Goal: Task Accomplishment & Management: Complete application form

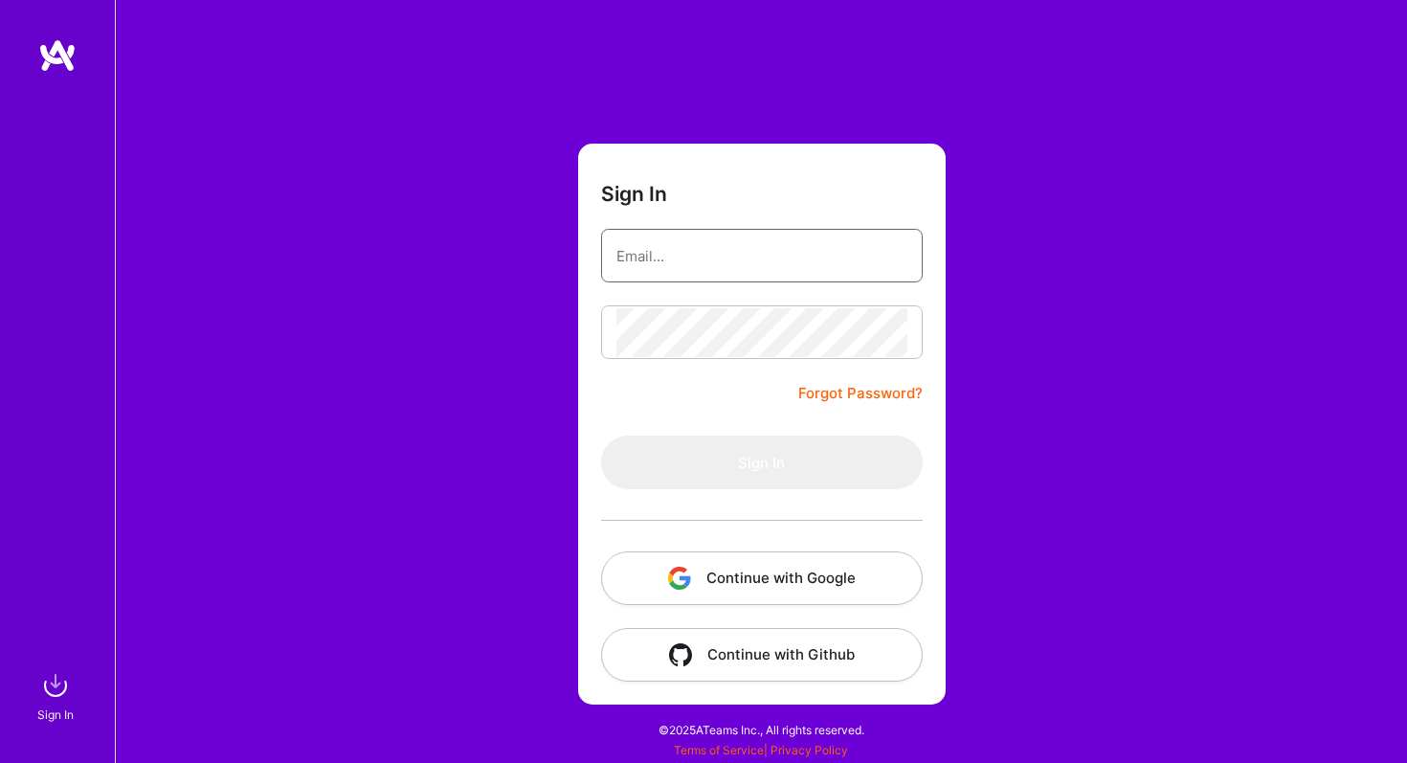
click at [688, 270] on input "email" at bounding box center [762, 256] width 291 height 49
type input "adletyesmambetov@gmail.com"
click at [661, 265] on input "email" at bounding box center [762, 256] width 291 height 49
type input "adletyesmambetov@gmail.com"
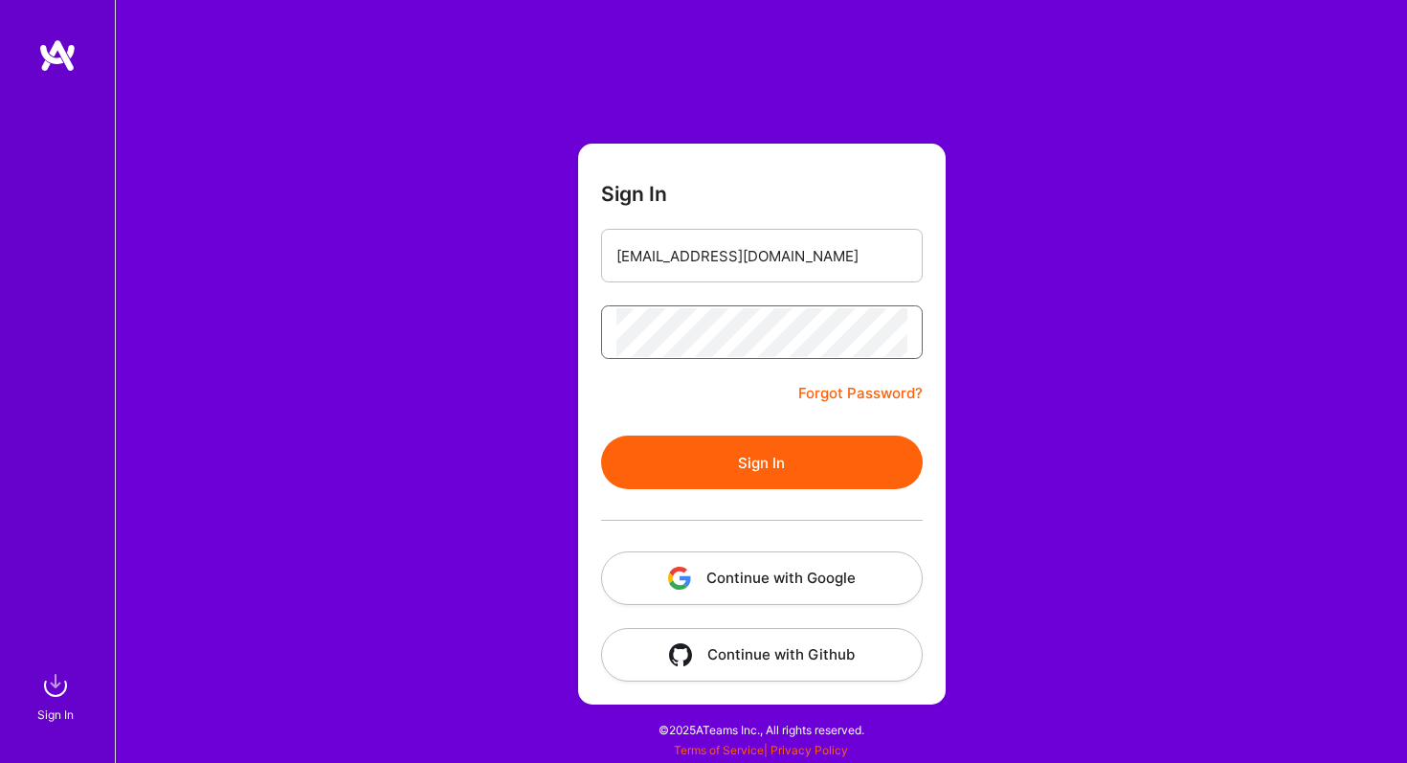
click at [601, 436] on button "Sign In" at bounding box center [762, 463] width 322 height 54
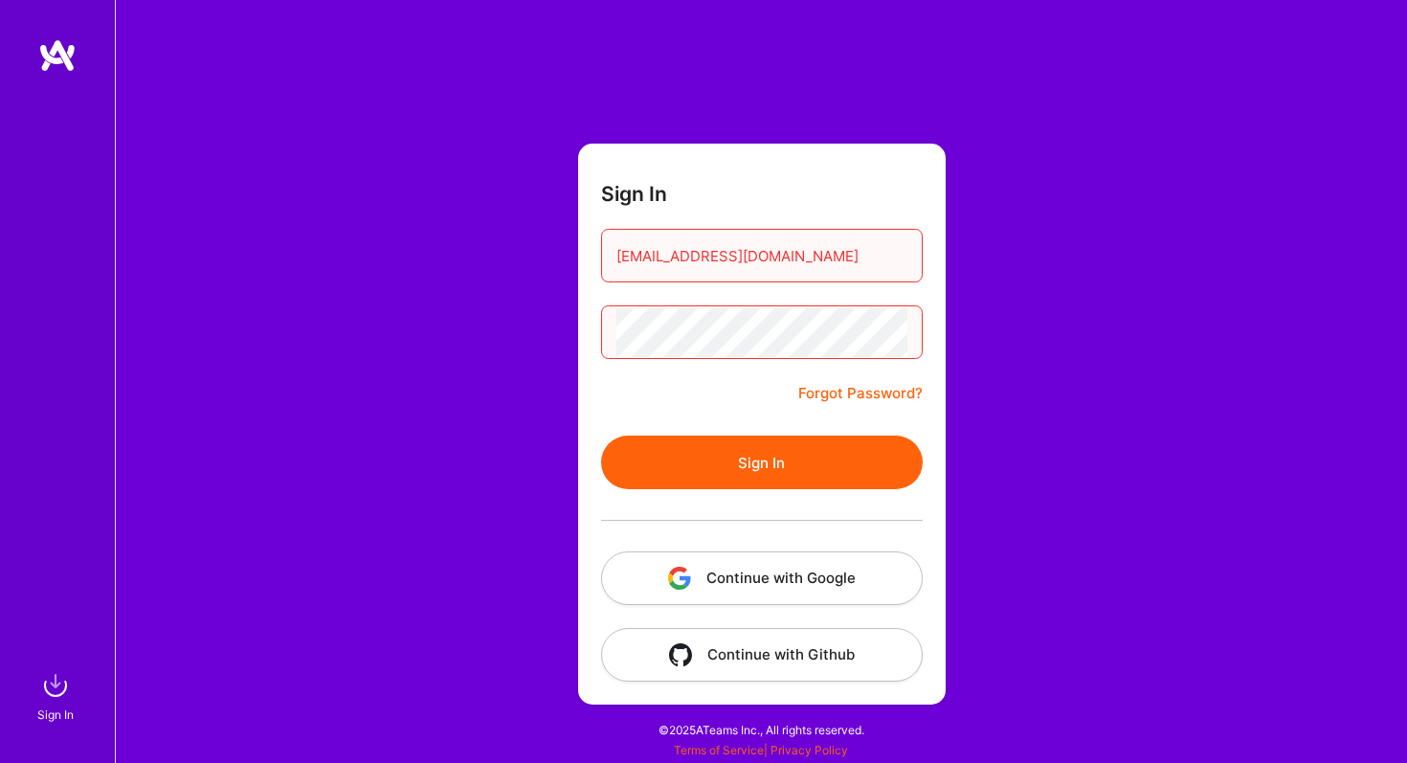
click at [601, 436] on button "Sign In" at bounding box center [762, 463] width 322 height 54
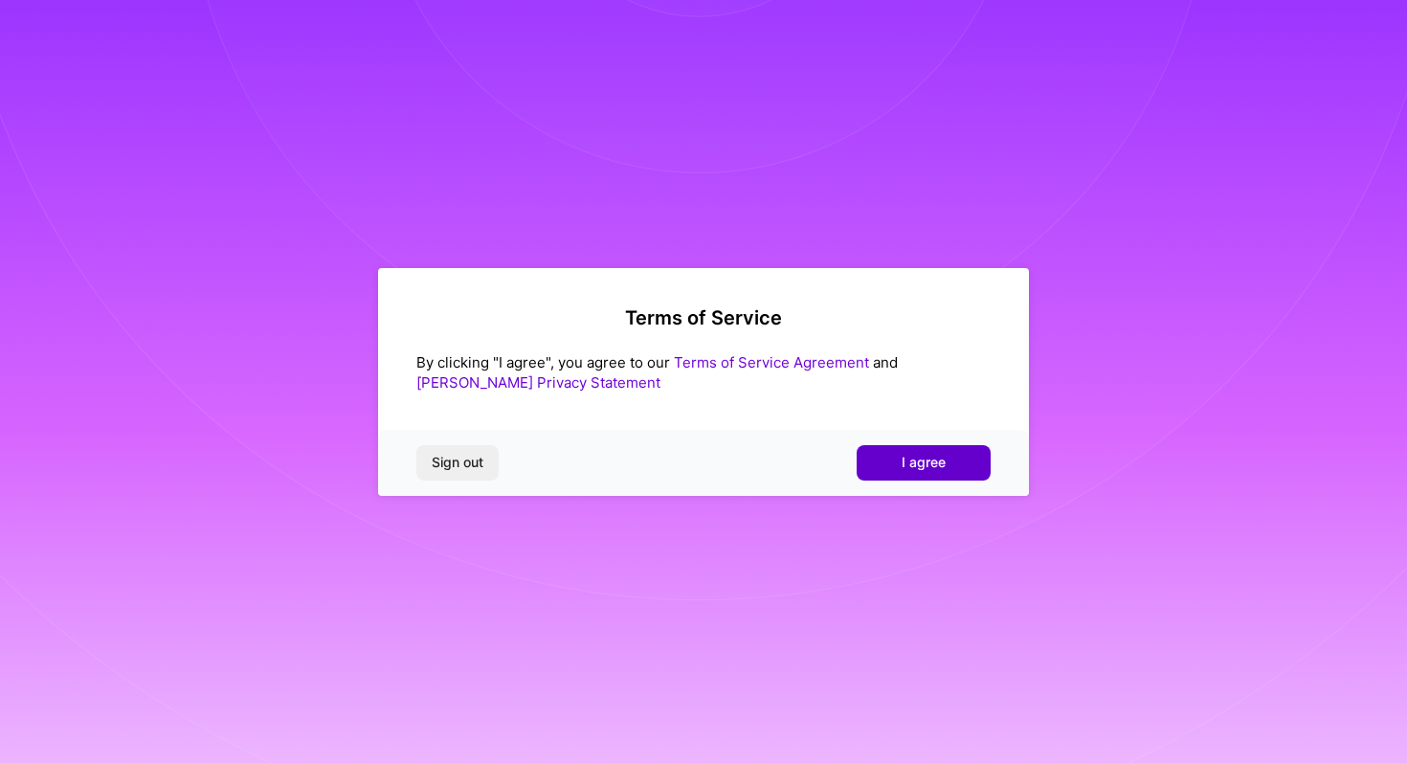
click at [932, 469] on span "I agree" at bounding box center [924, 462] width 44 height 19
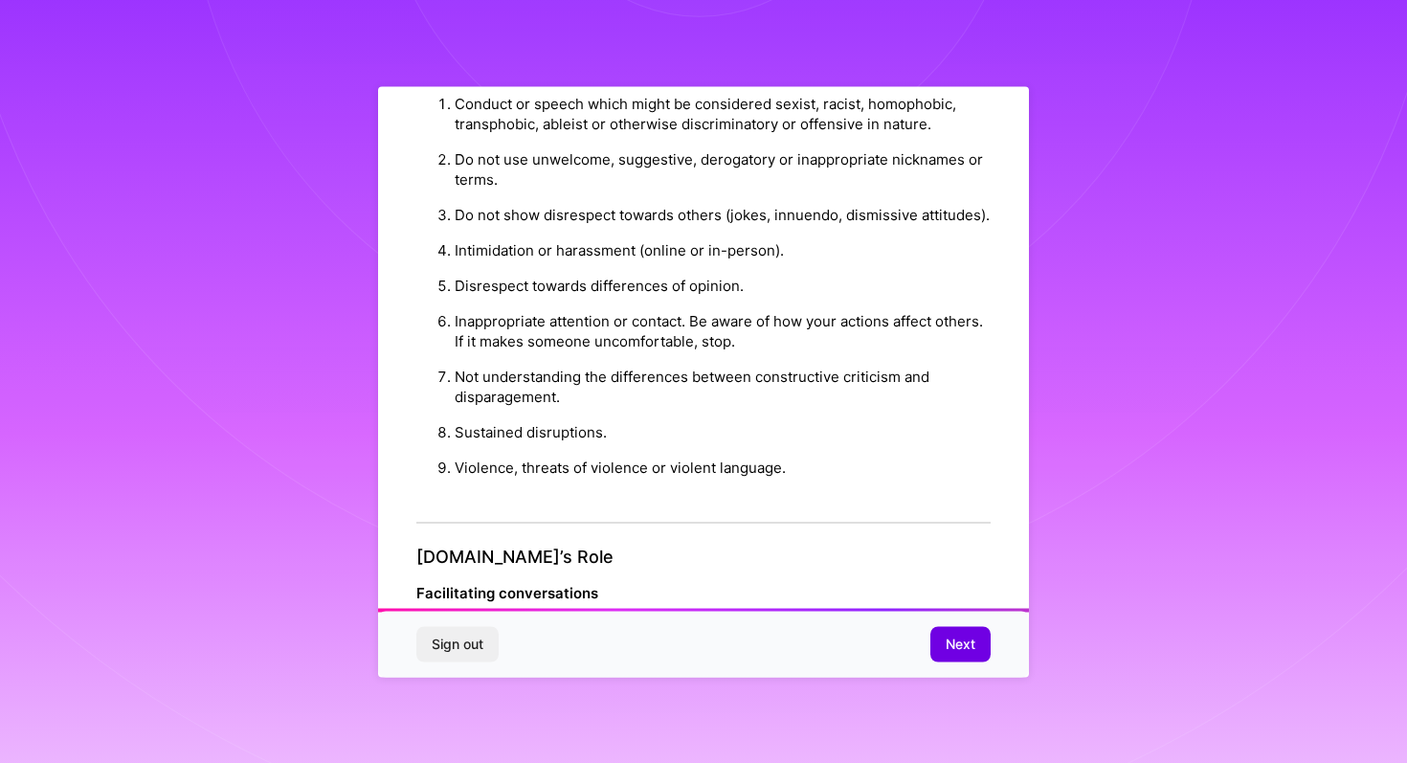
scroll to position [2043, 0]
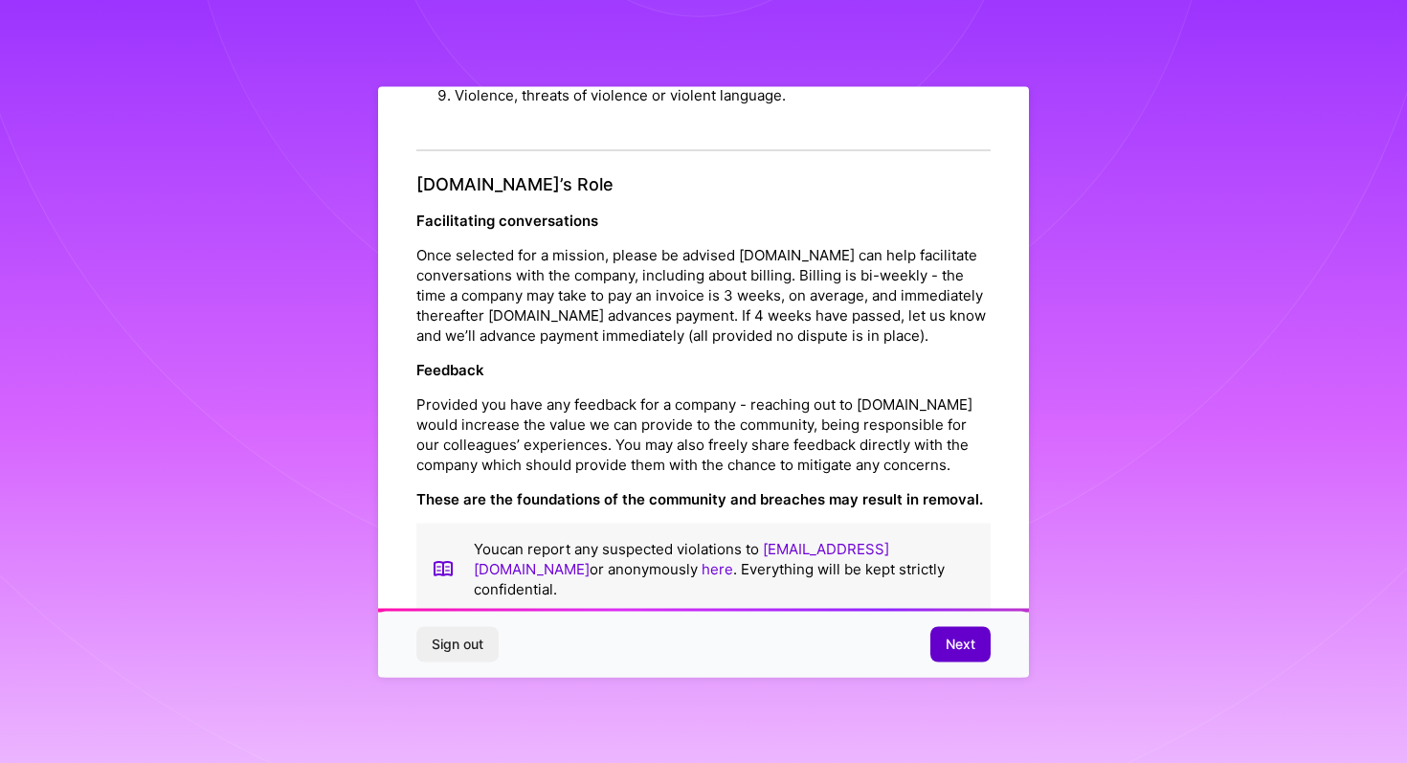
click at [952, 645] on span "Next" at bounding box center [961, 644] width 30 height 19
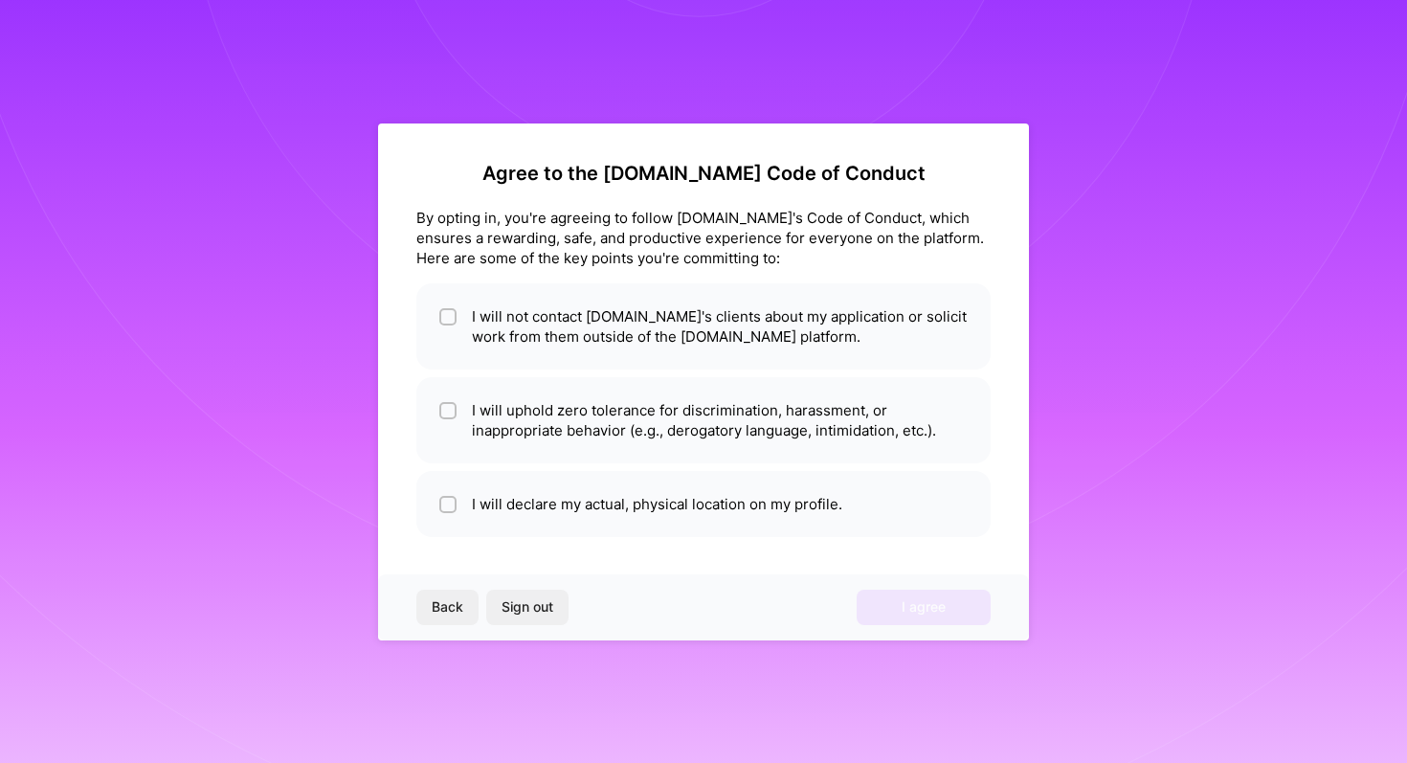
scroll to position [0, 0]
click at [441, 315] on div at bounding box center [447, 316] width 17 height 17
checkbox input "true"
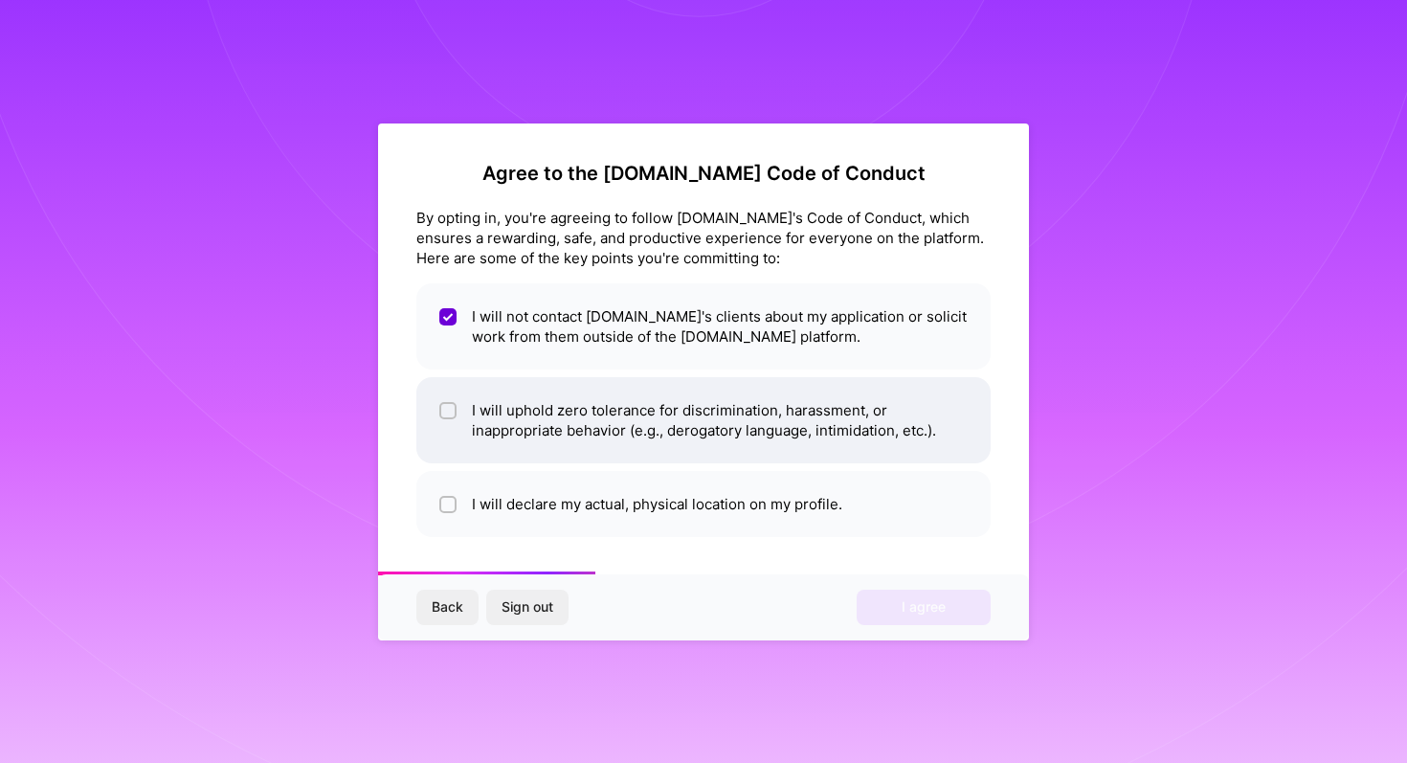
click at [444, 414] on input "checkbox" at bounding box center [449, 411] width 13 height 13
checkbox input "true"
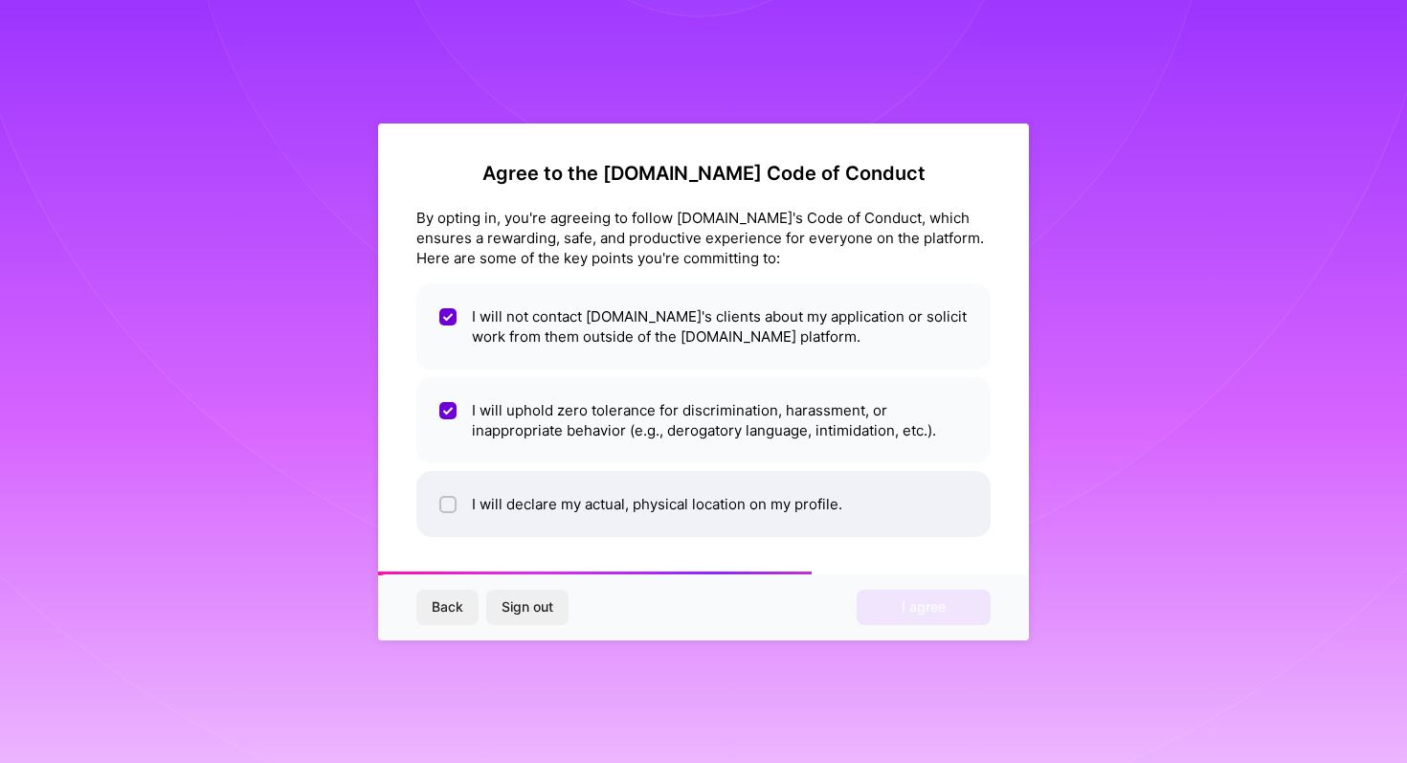
click at [445, 501] on input "checkbox" at bounding box center [449, 505] width 13 height 13
checkbox input "true"
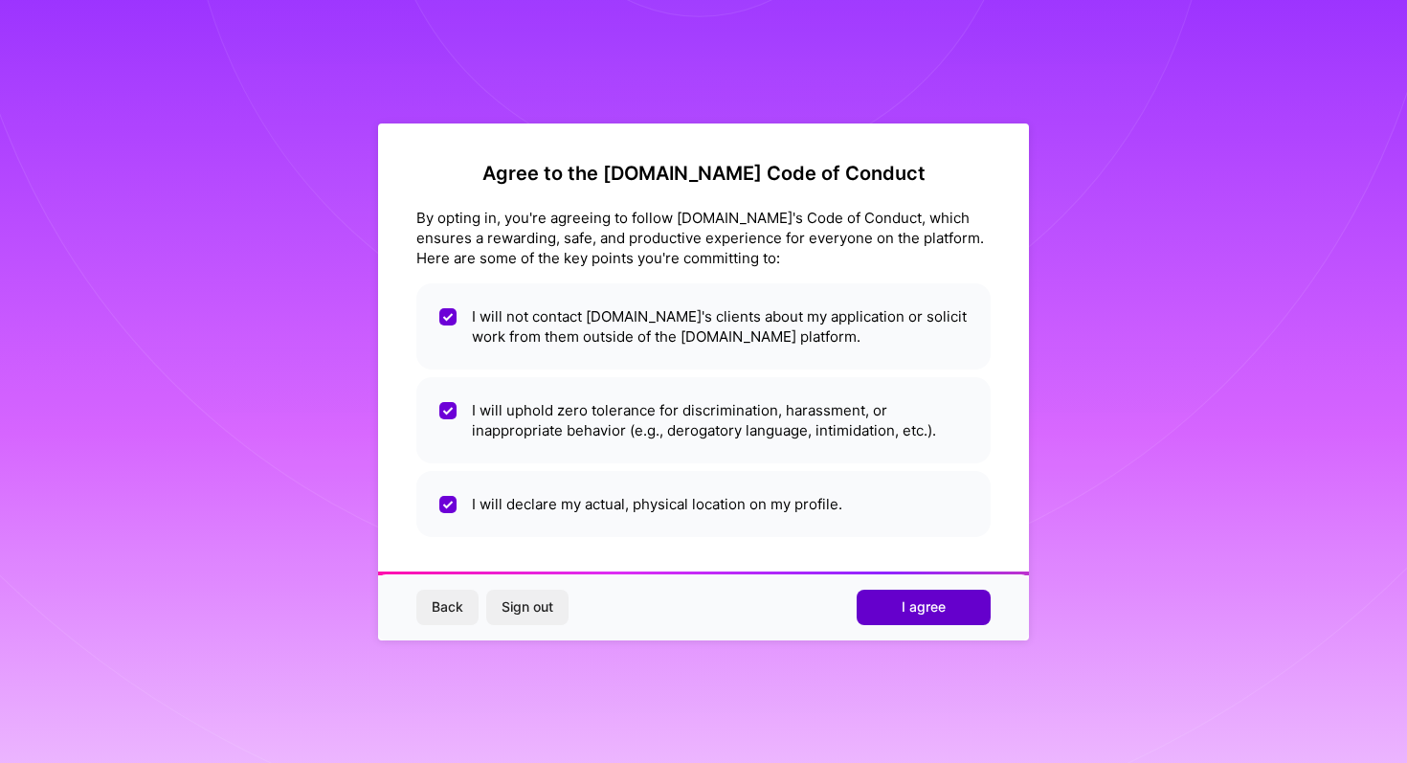
click at [915, 617] on span "I agree" at bounding box center [924, 606] width 44 height 19
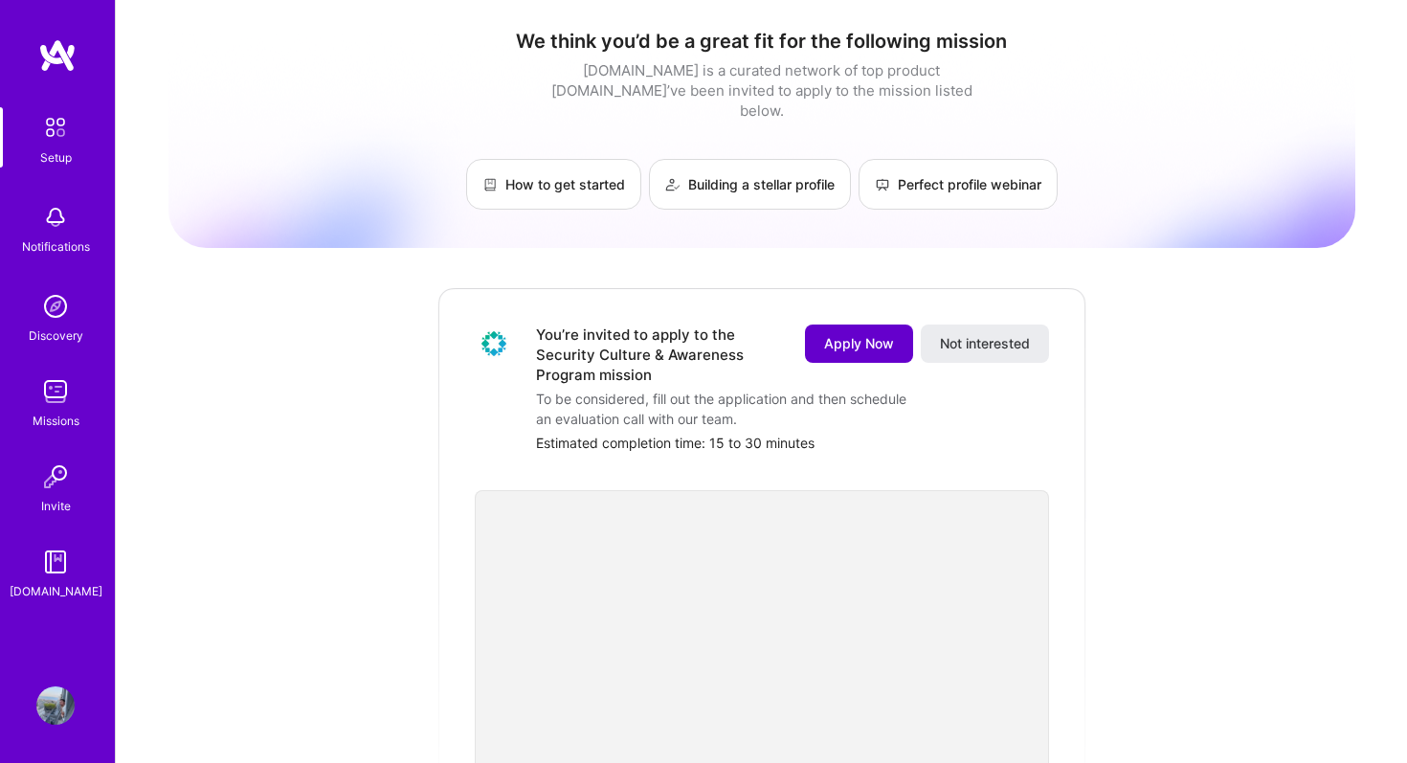
click at [842, 334] on span "Apply Now" at bounding box center [859, 343] width 70 height 19
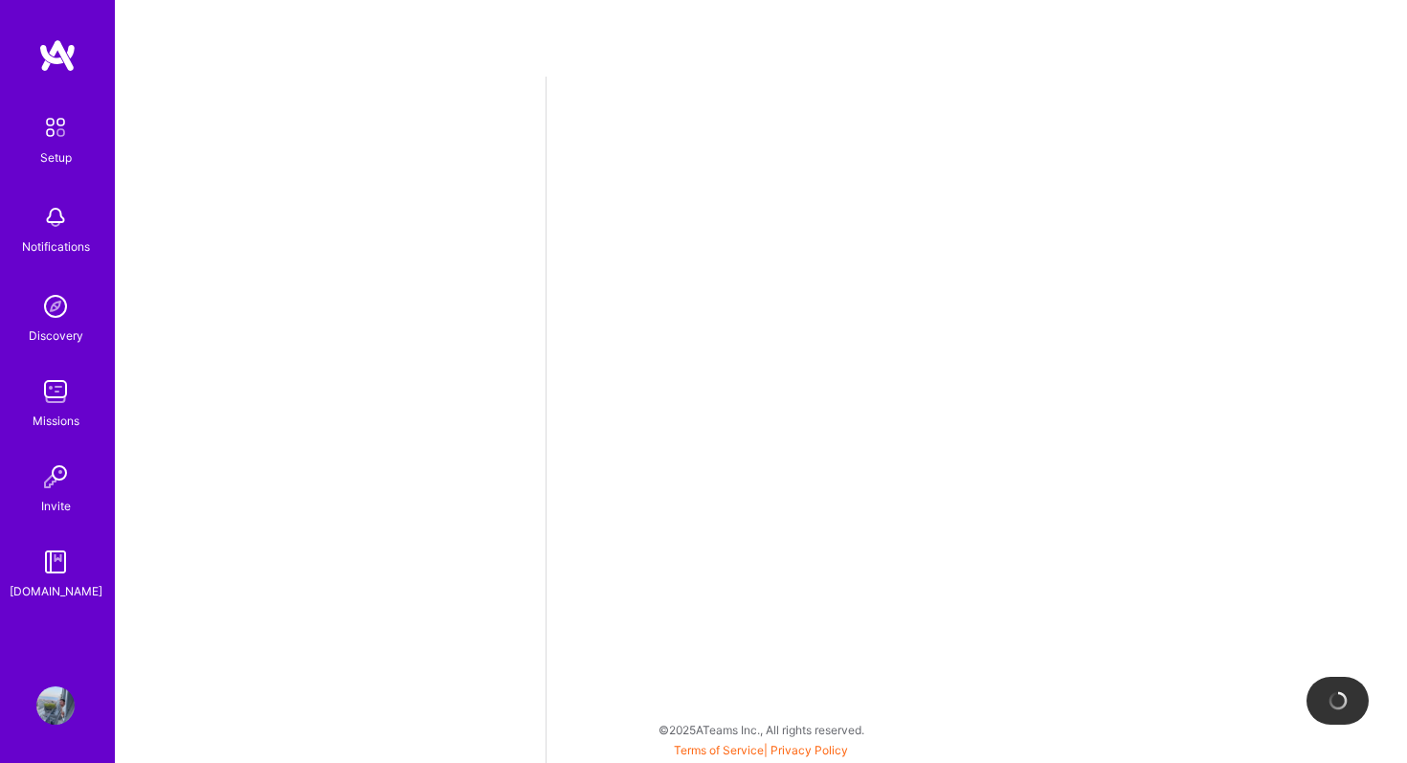
select select "US"
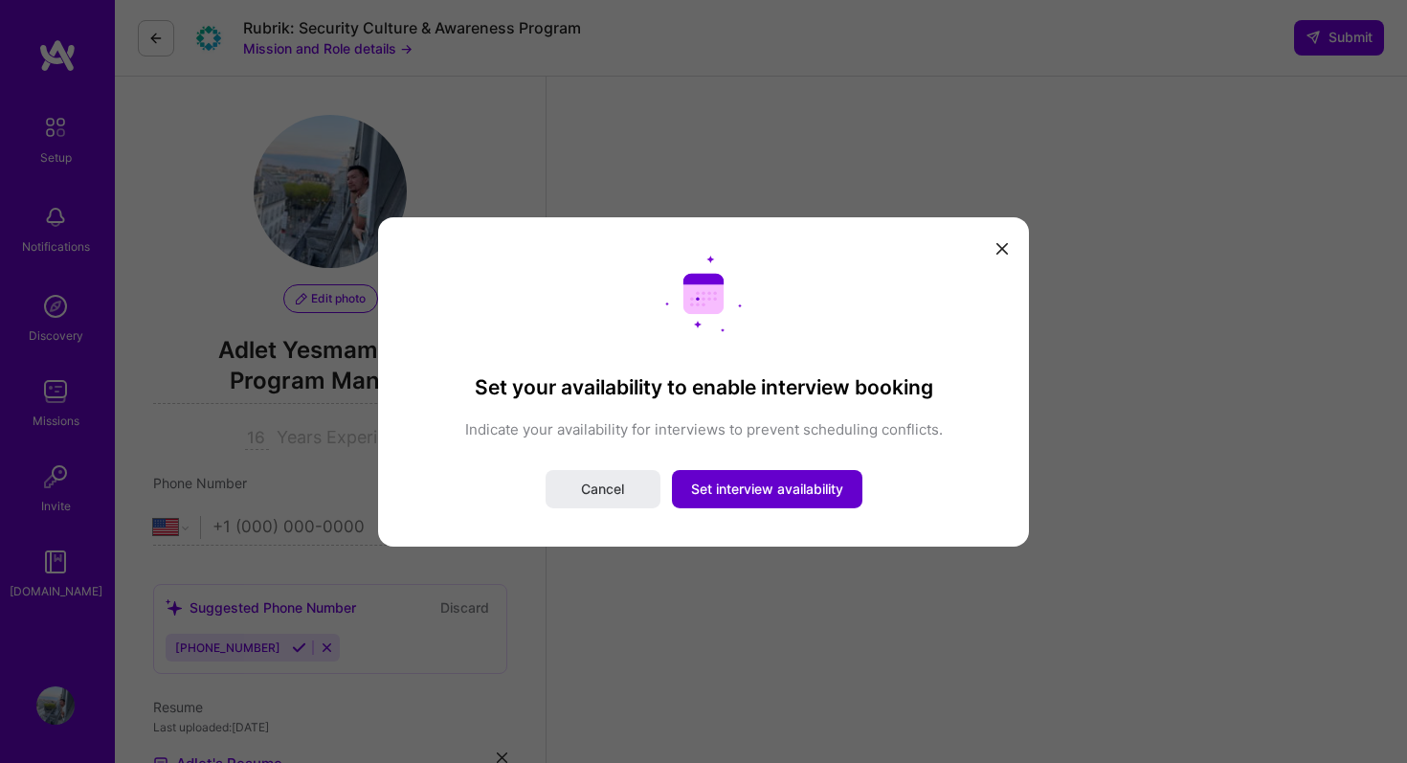
click at [743, 500] on button "Set interview availability" at bounding box center [767, 489] width 191 height 38
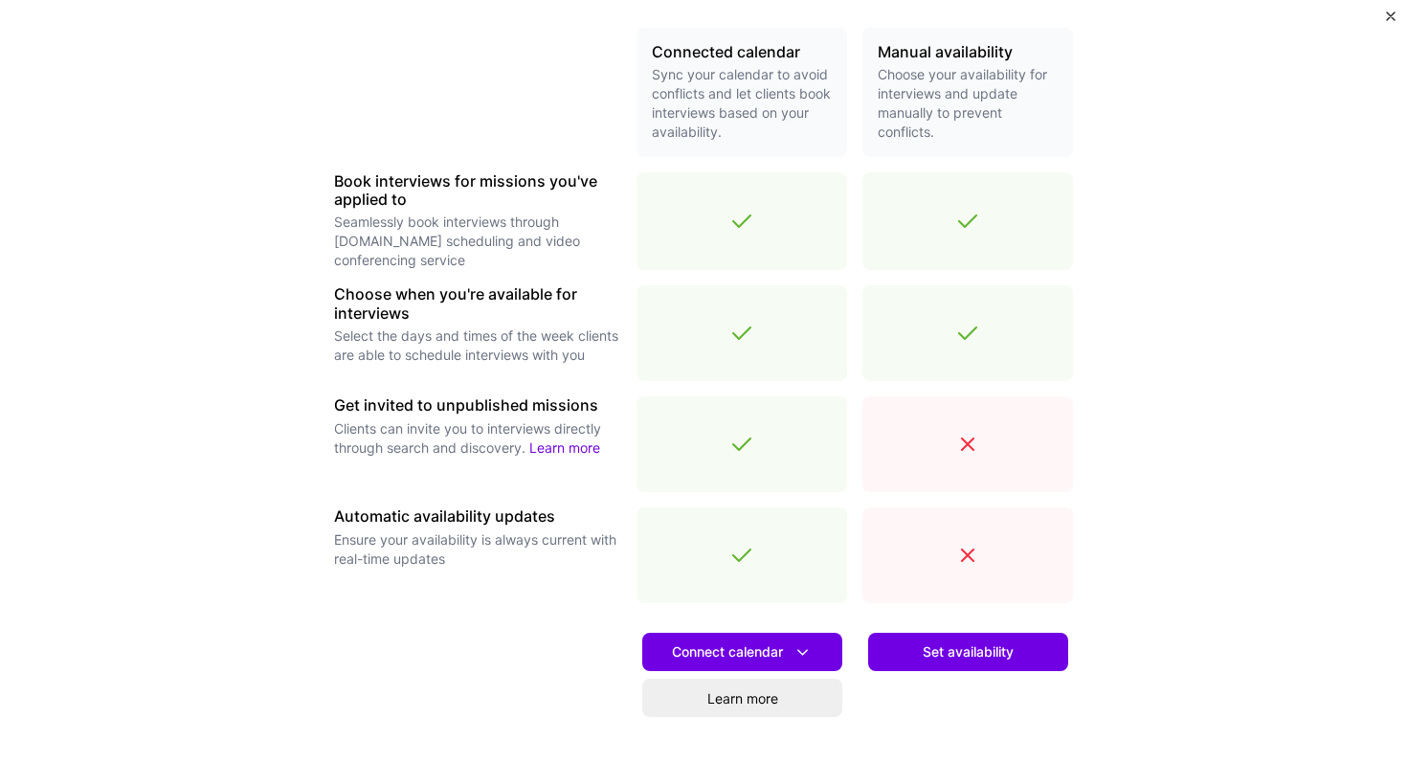
scroll to position [467, 0]
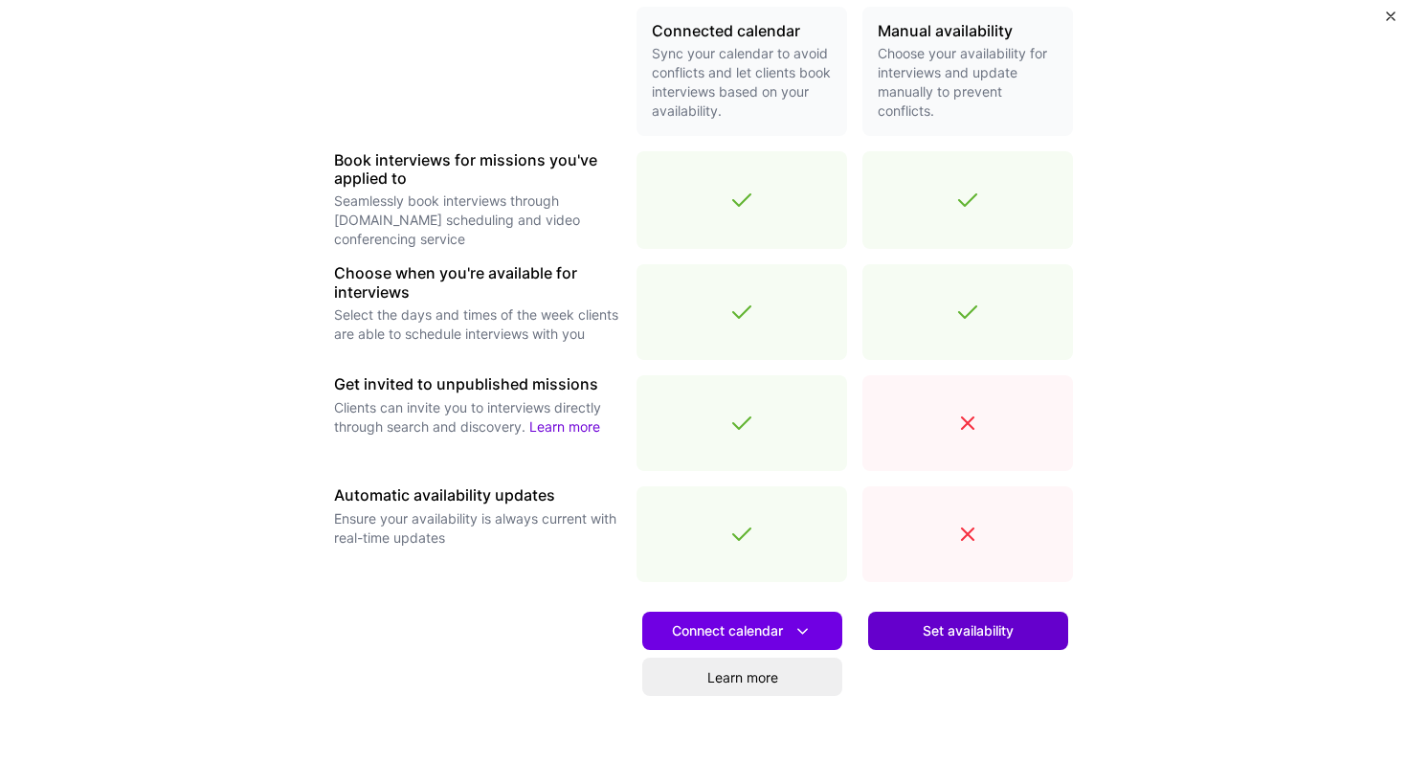
click at [923, 638] on span "Set availability" at bounding box center [968, 630] width 91 height 19
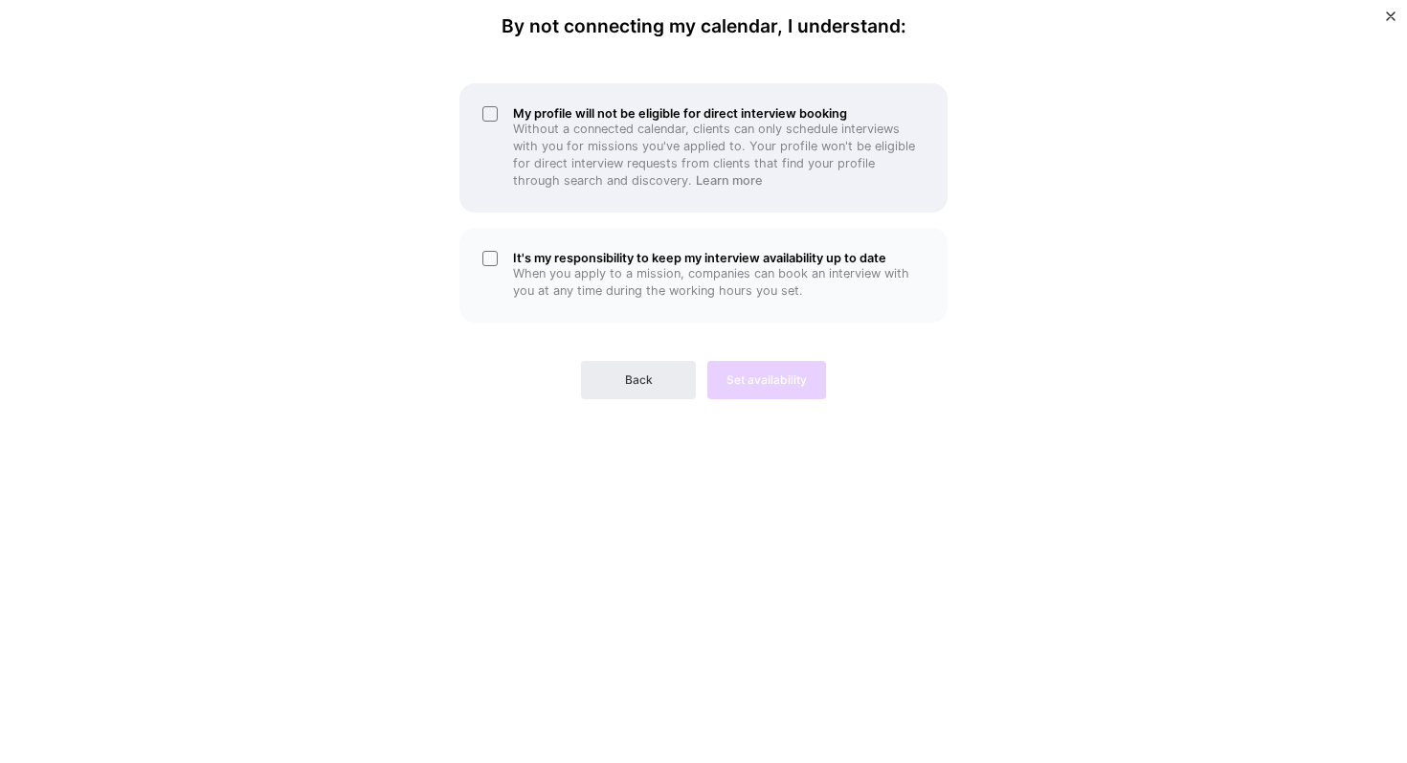
click at [490, 114] on div "My profile will not be eligible for direct interview booking Without a connecte…" at bounding box center [704, 147] width 488 height 129
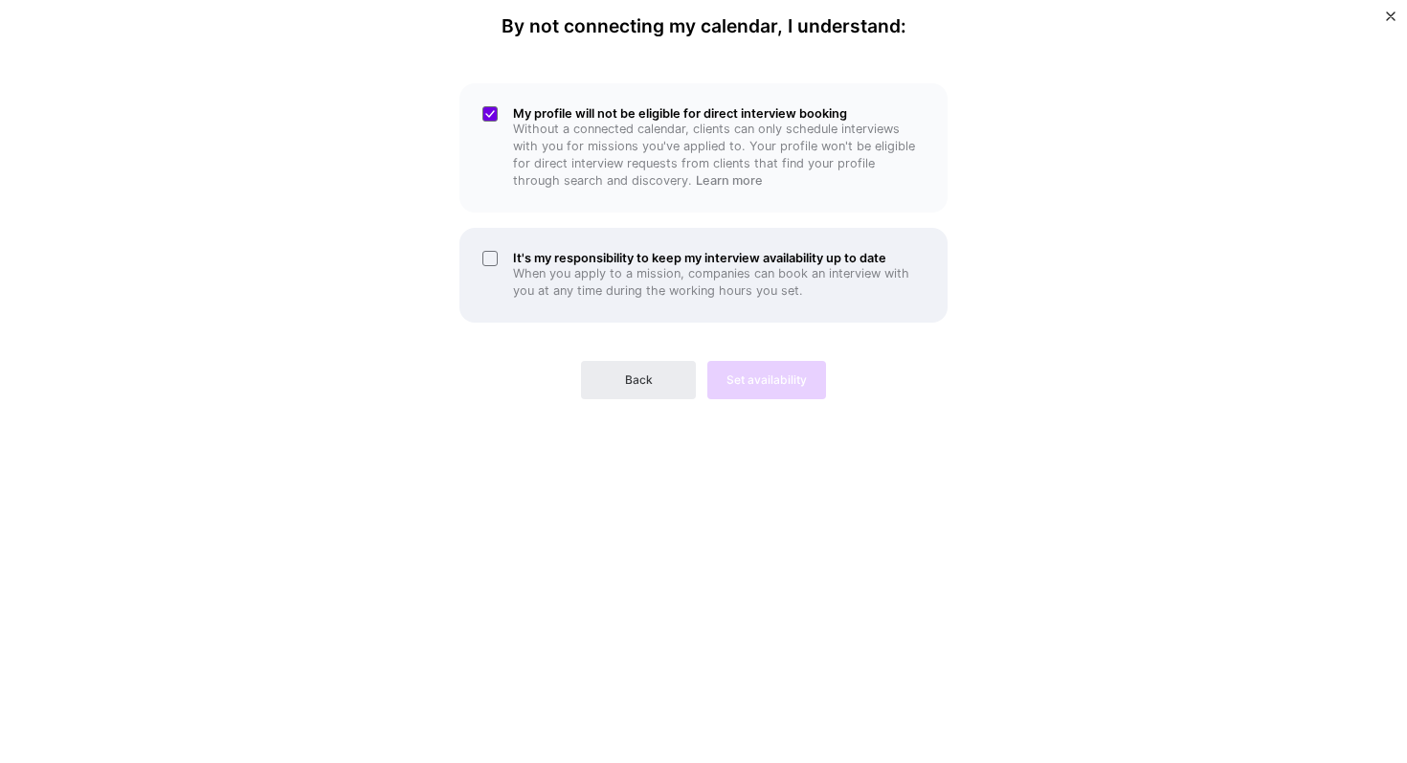
click at [535, 269] on p "When you apply to a mission, companies can book an interview with you at any ti…" at bounding box center [719, 282] width 412 height 34
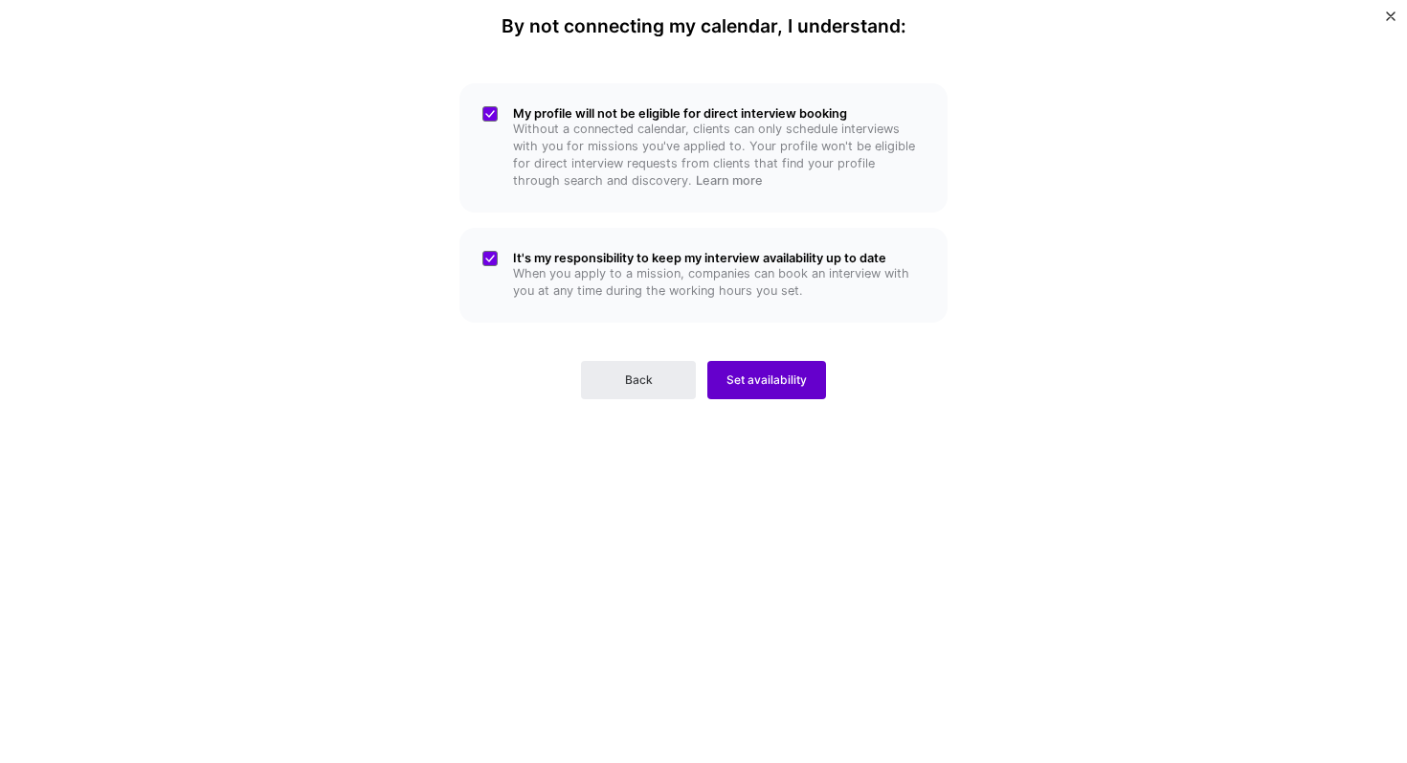
click at [750, 384] on span "Set availability" at bounding box center [767, 379] width 80 height 17
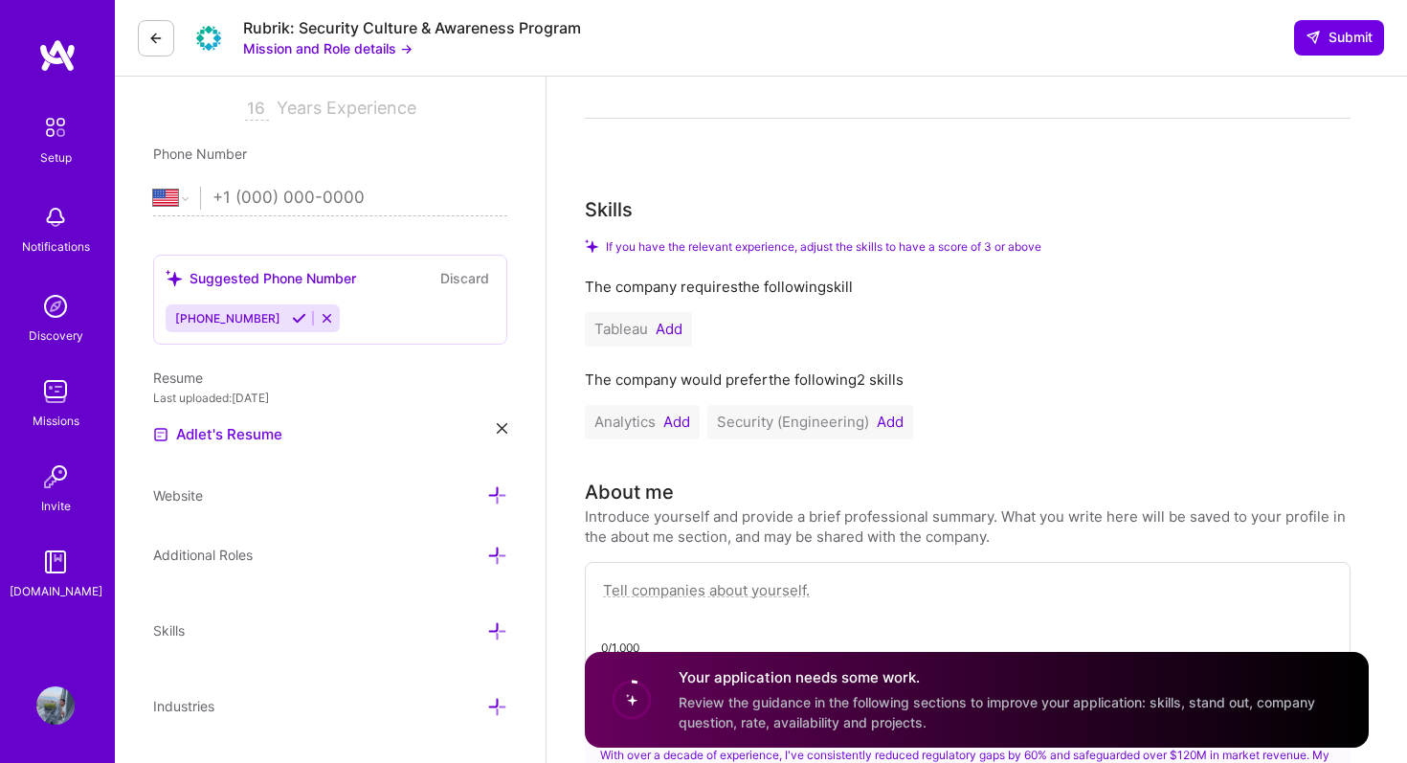
scroll to position [145, 0]
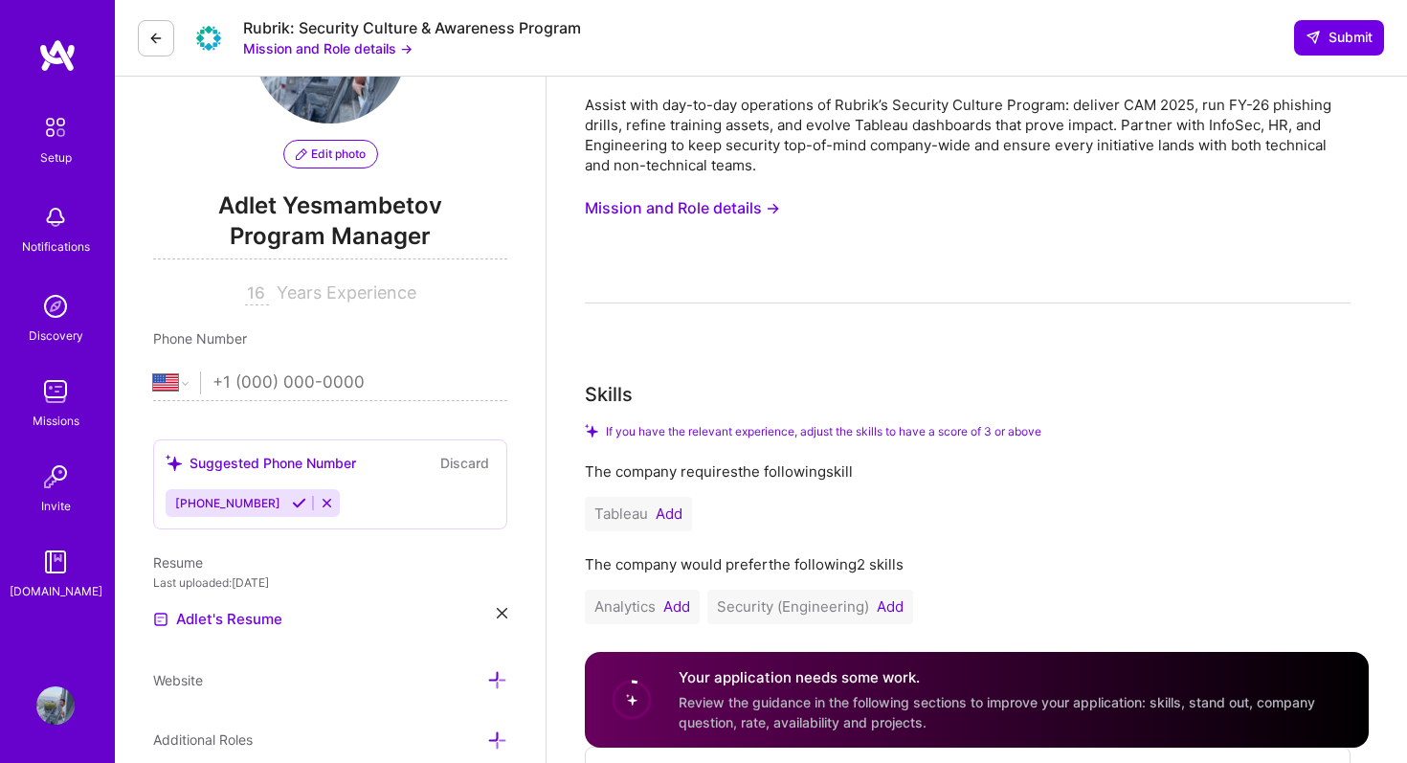
click at [303, 379] on input "tel" at bounding box center [360, 383] width 295 height 56
click at [218, 497] on span "[PHONE_NUMBER]" at bounding box center [227, 503] width 105 height 14
click at [220, 510] on div "[PHONE_NUMBER]" at bounding box center [226, 503] width 121 height 28
click at [292, 504] on icon at bounding box center [299, 503] width 14 height 14
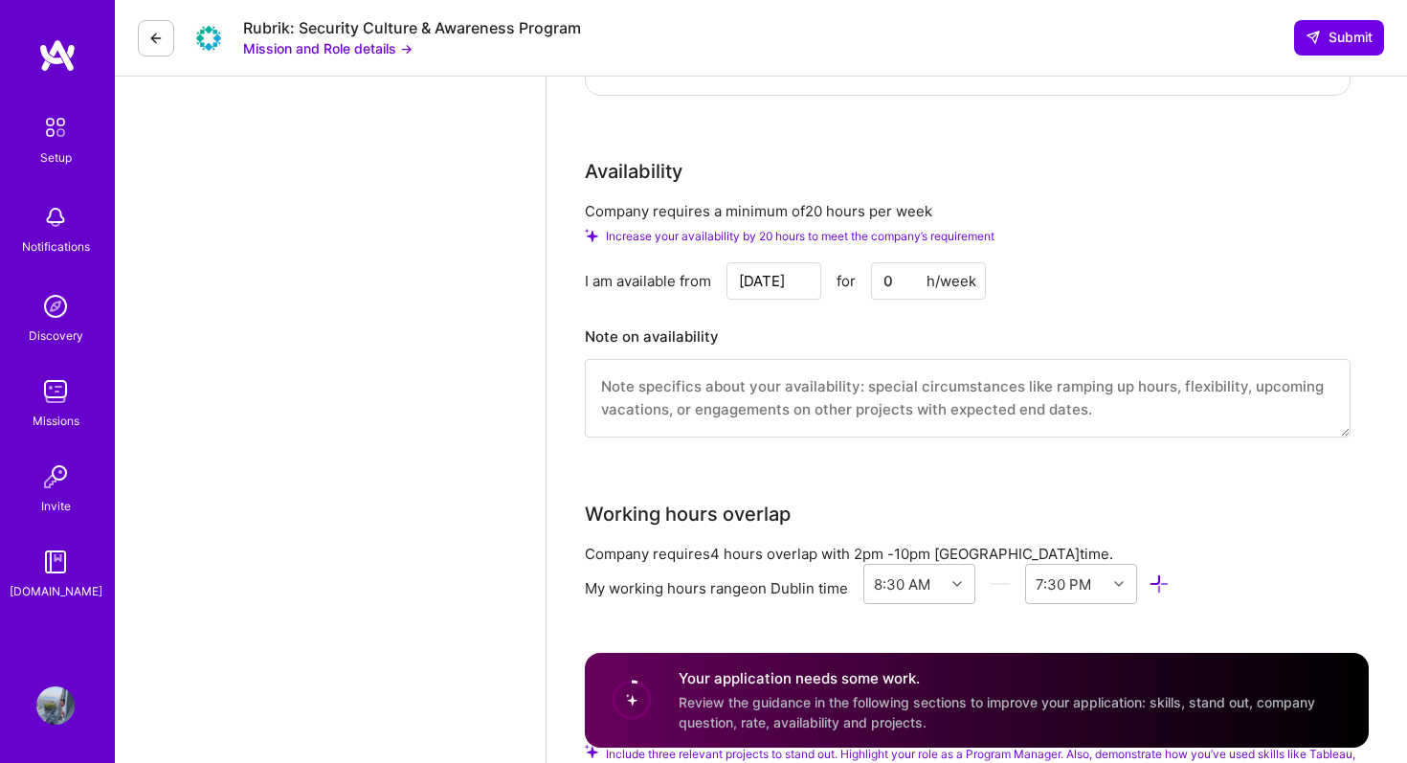
scroll to position [1758, 0]
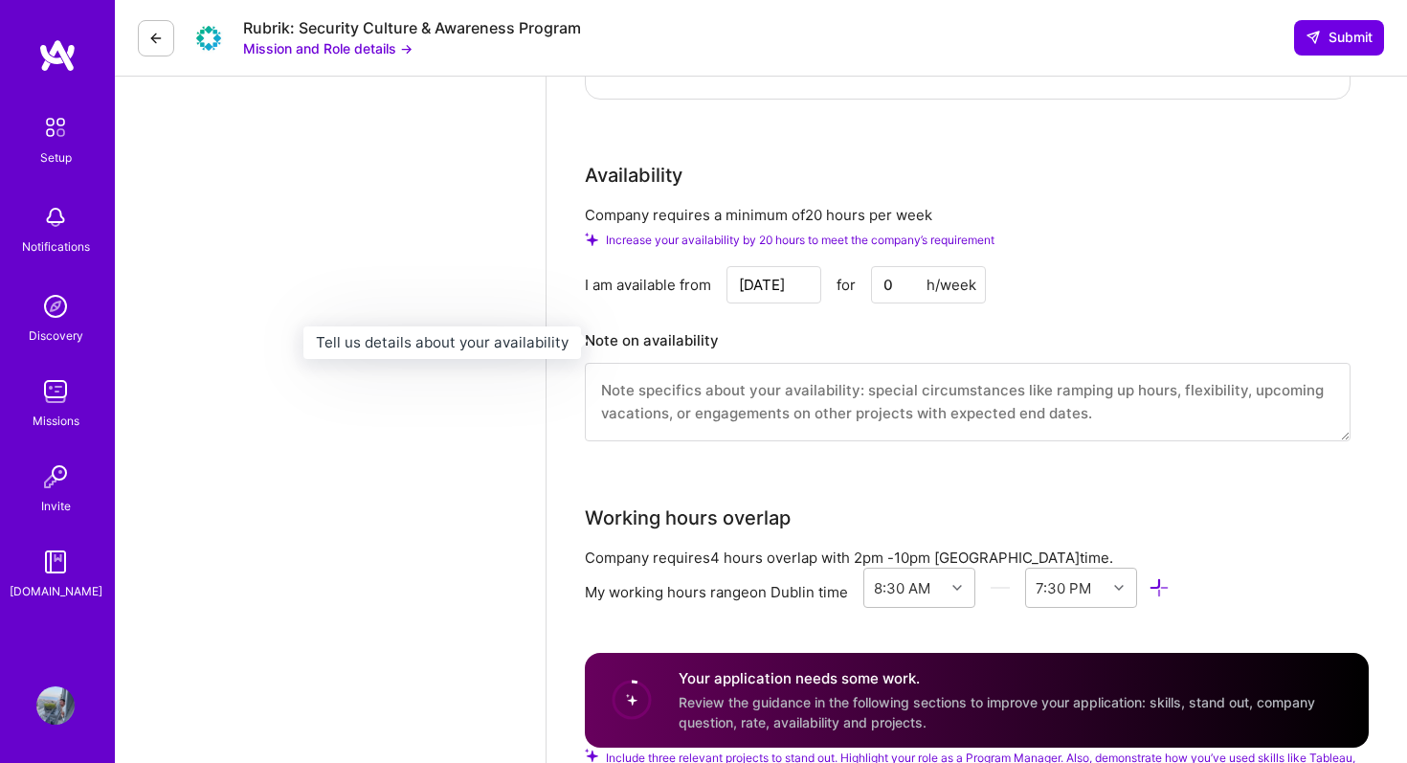
click at [770, 348] on h3 "Note on availability" at bounding box center [968, 340] width 766 height 29
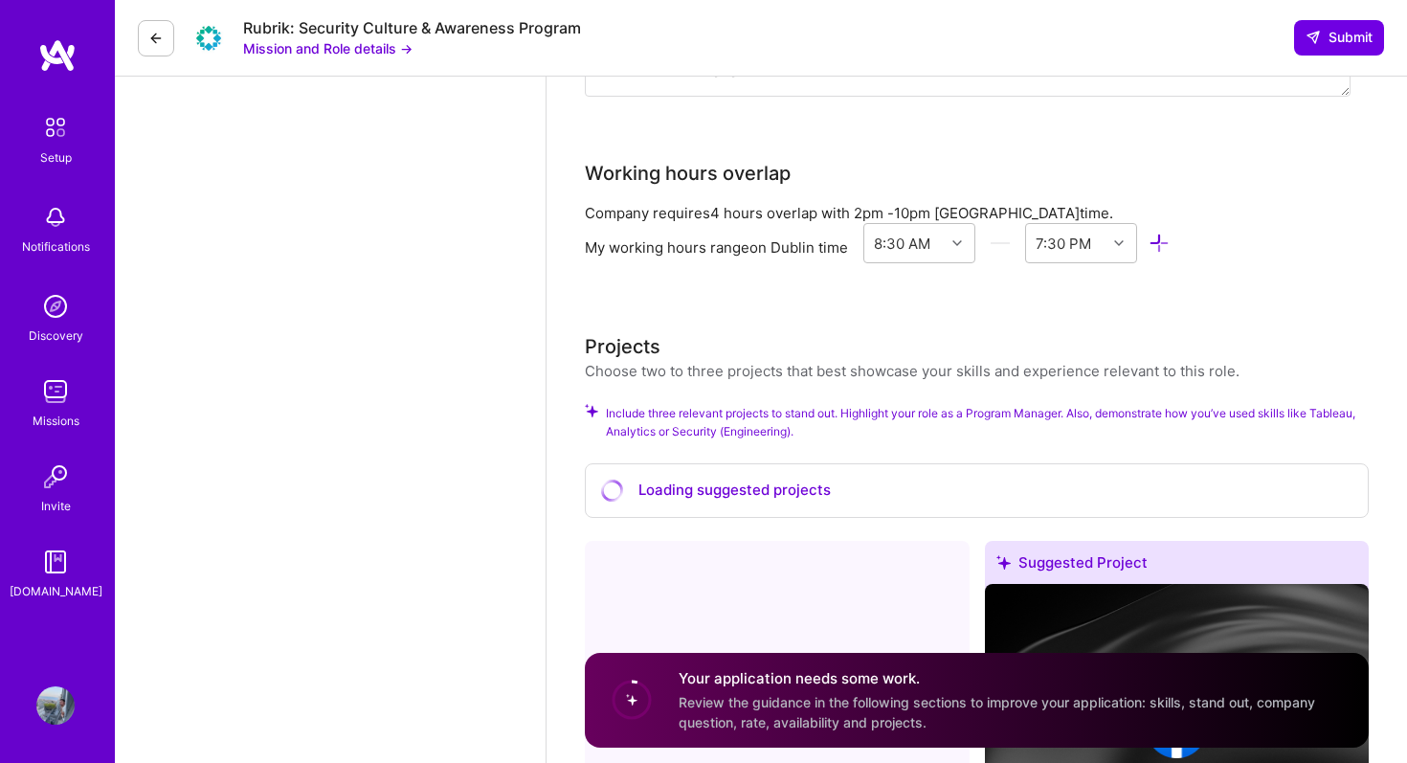
scroll to position [2094, 0]
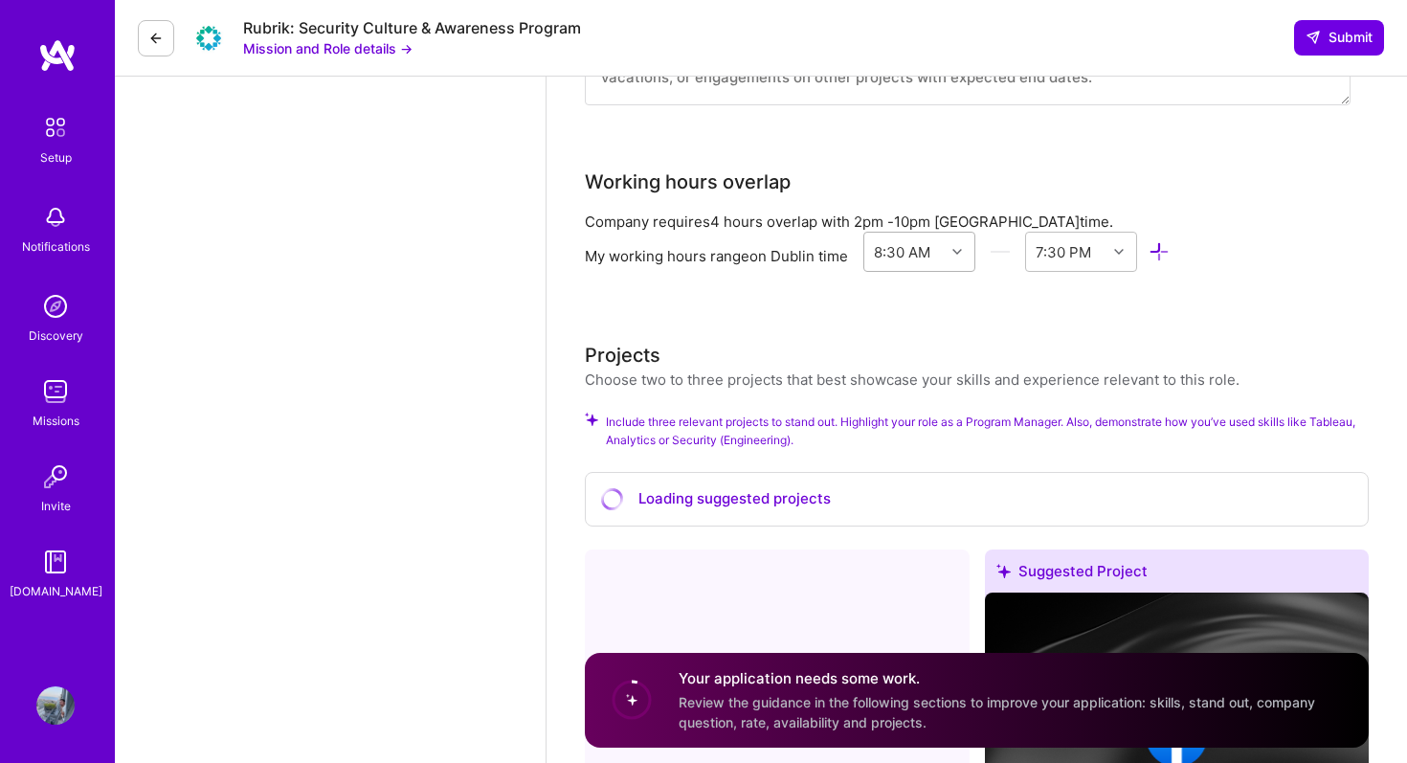
click at [954, 249] on icon at bounding box center [958, 252] width 10 height 10
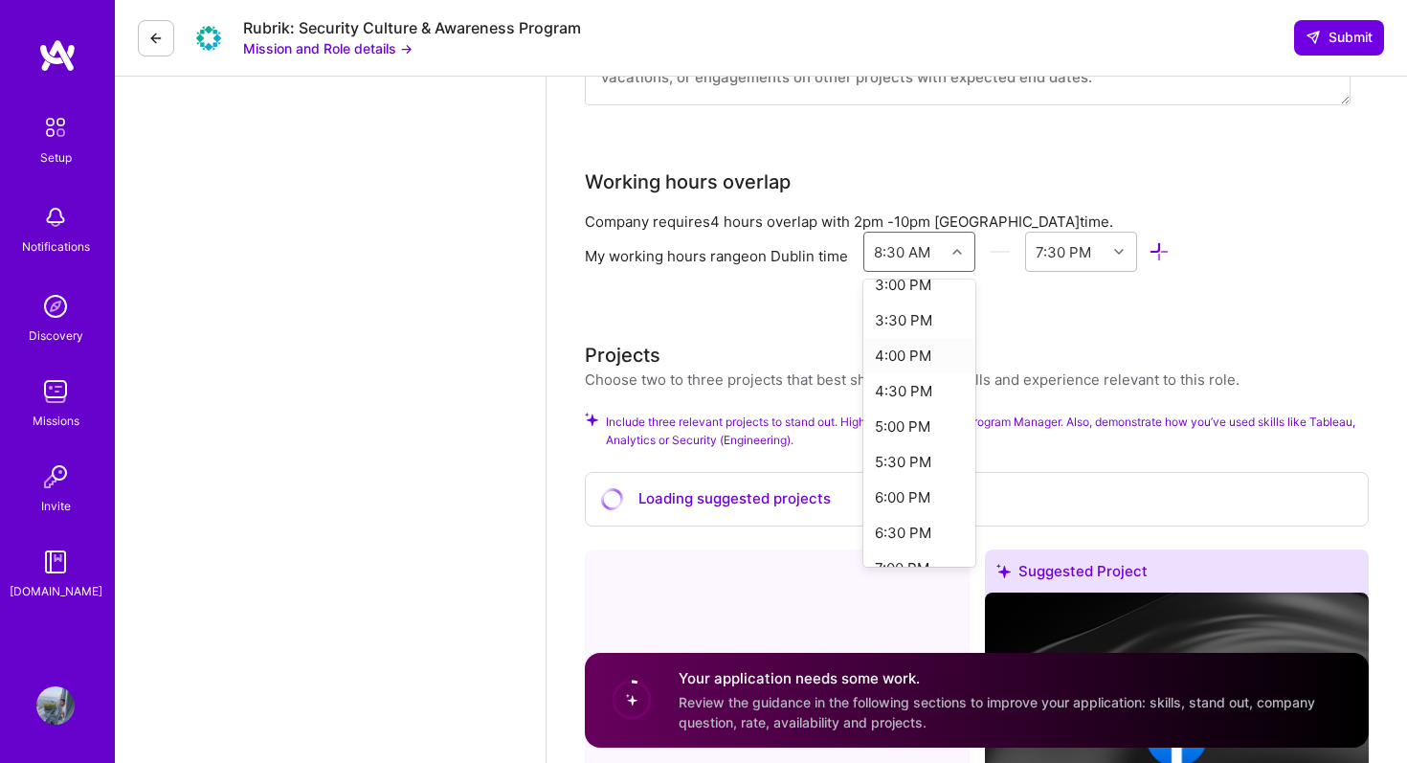
click at [924, 362] on div "4:00 PM" at bounding box center [920, 355] width 112 height 35
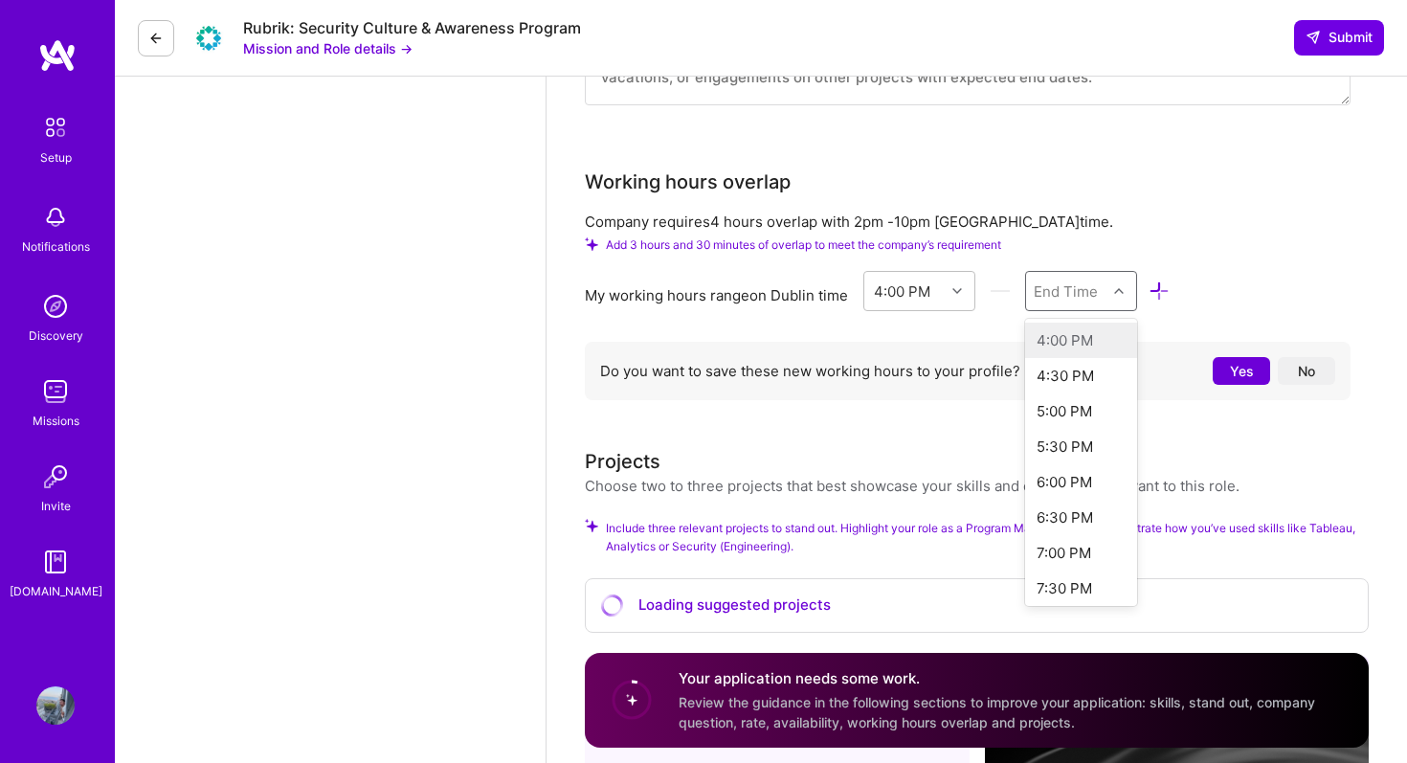
click at [1103, 289] on div "End Time" at bounding box center [1066, 291] width 80 height 38
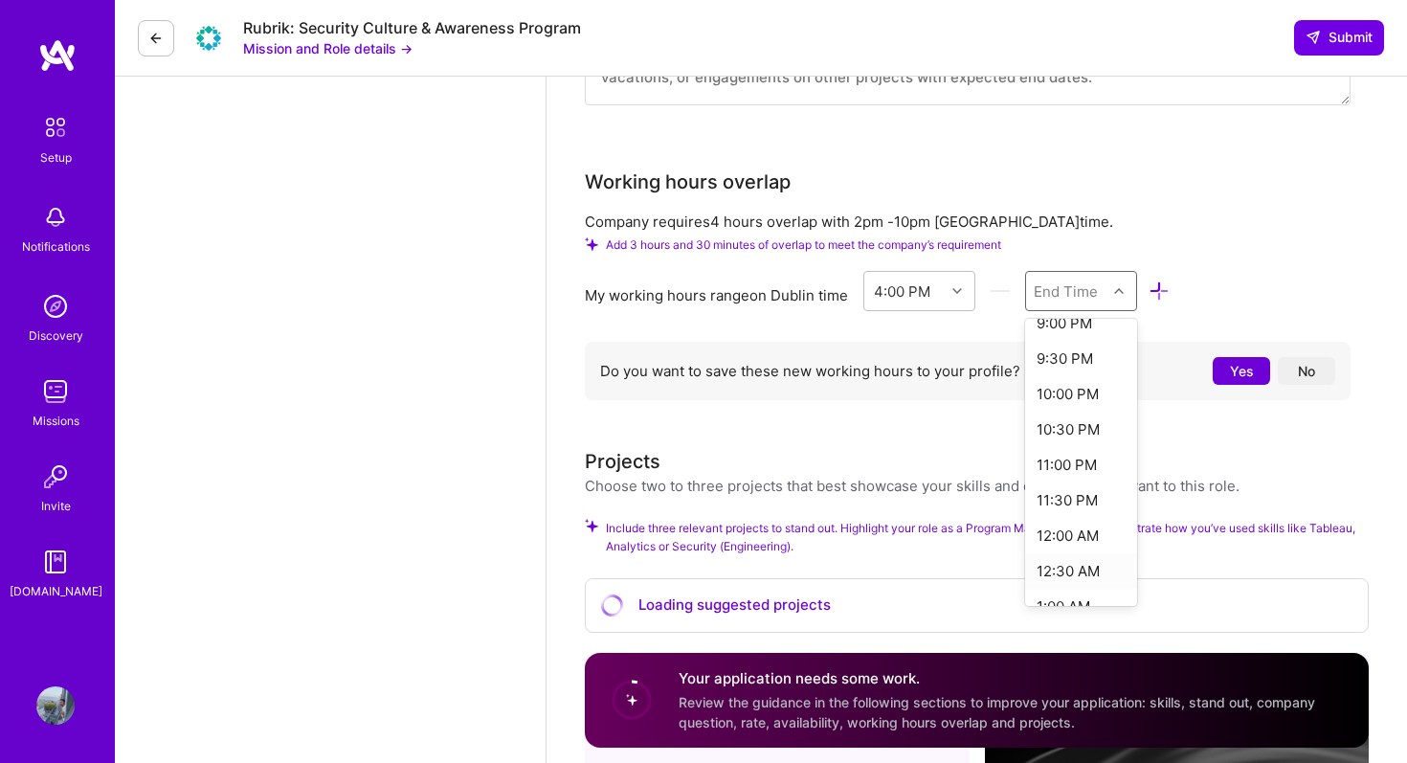
scroll to position [365, 0]
click at [1081, 471] on div "11:00 PM" at bounding box center [1081, 471] width 112 height 35
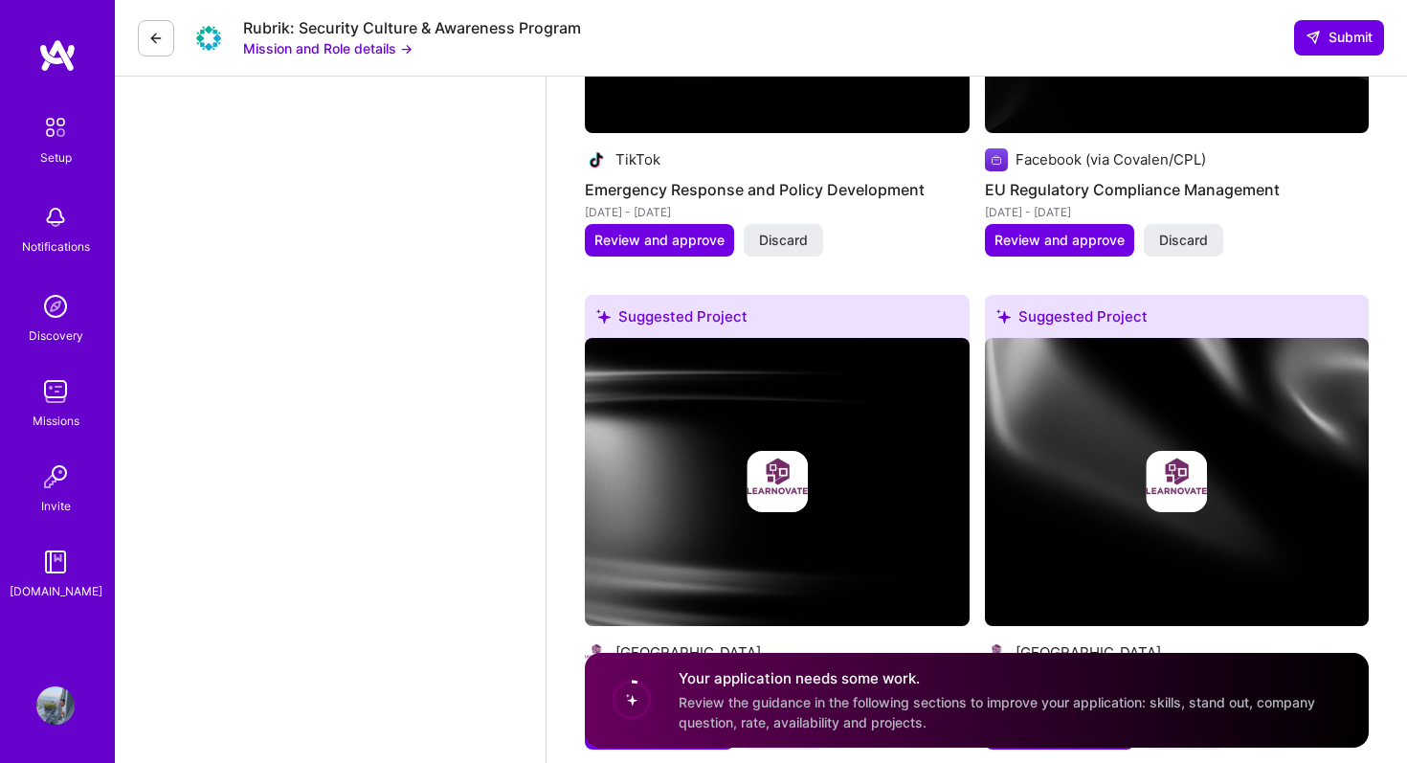
scroll to position [3391, 0]
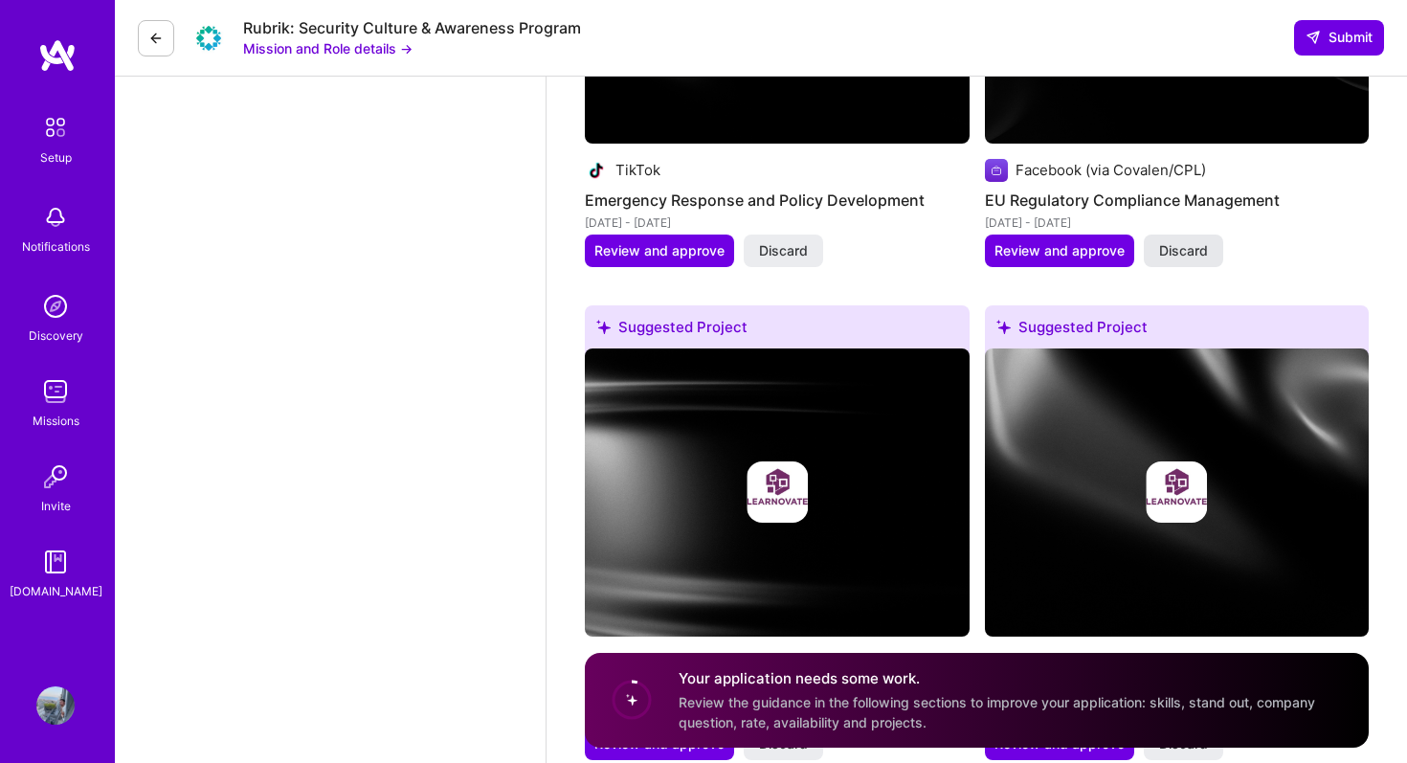
click at [1169, 257] on span "Discard" at bounding box center [1183, 250] width 49 height 19
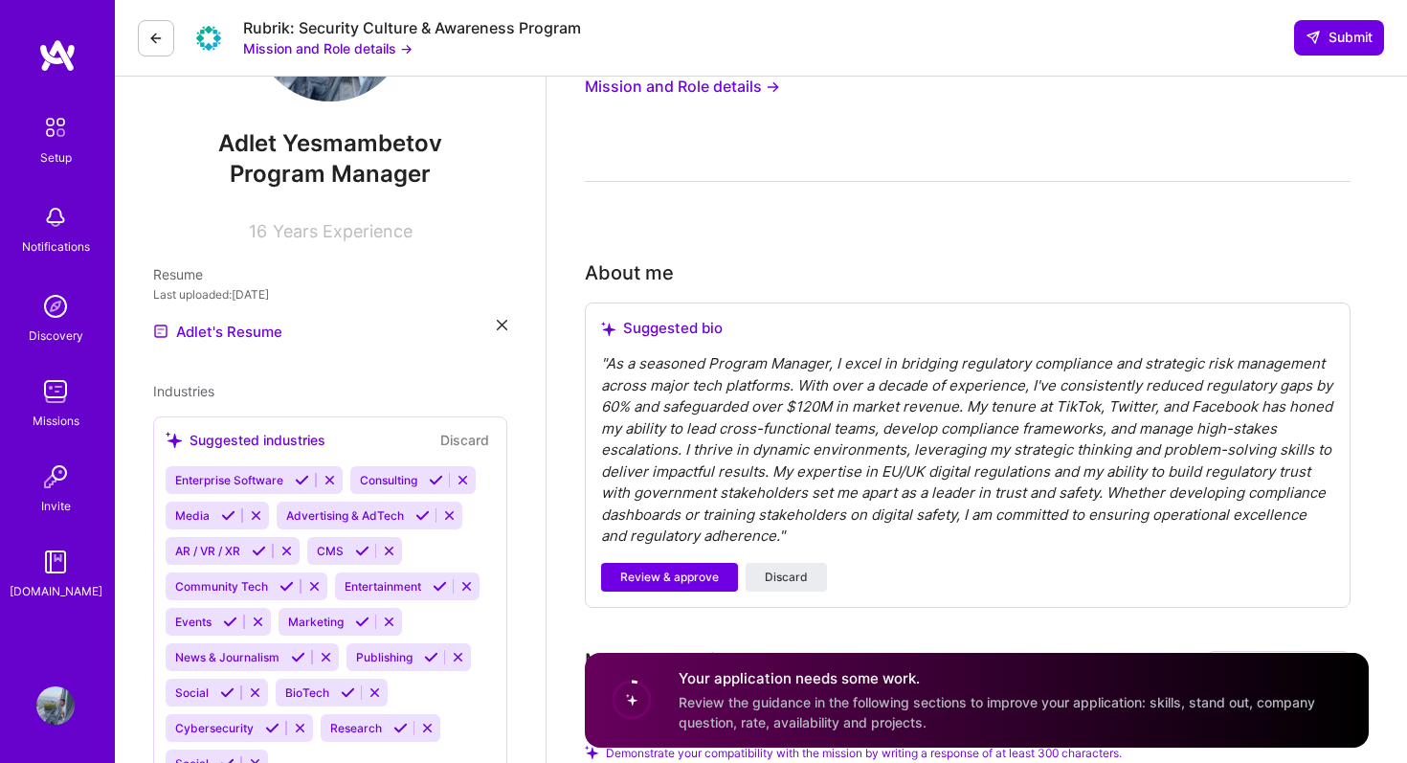
scroll to position [0, 0]
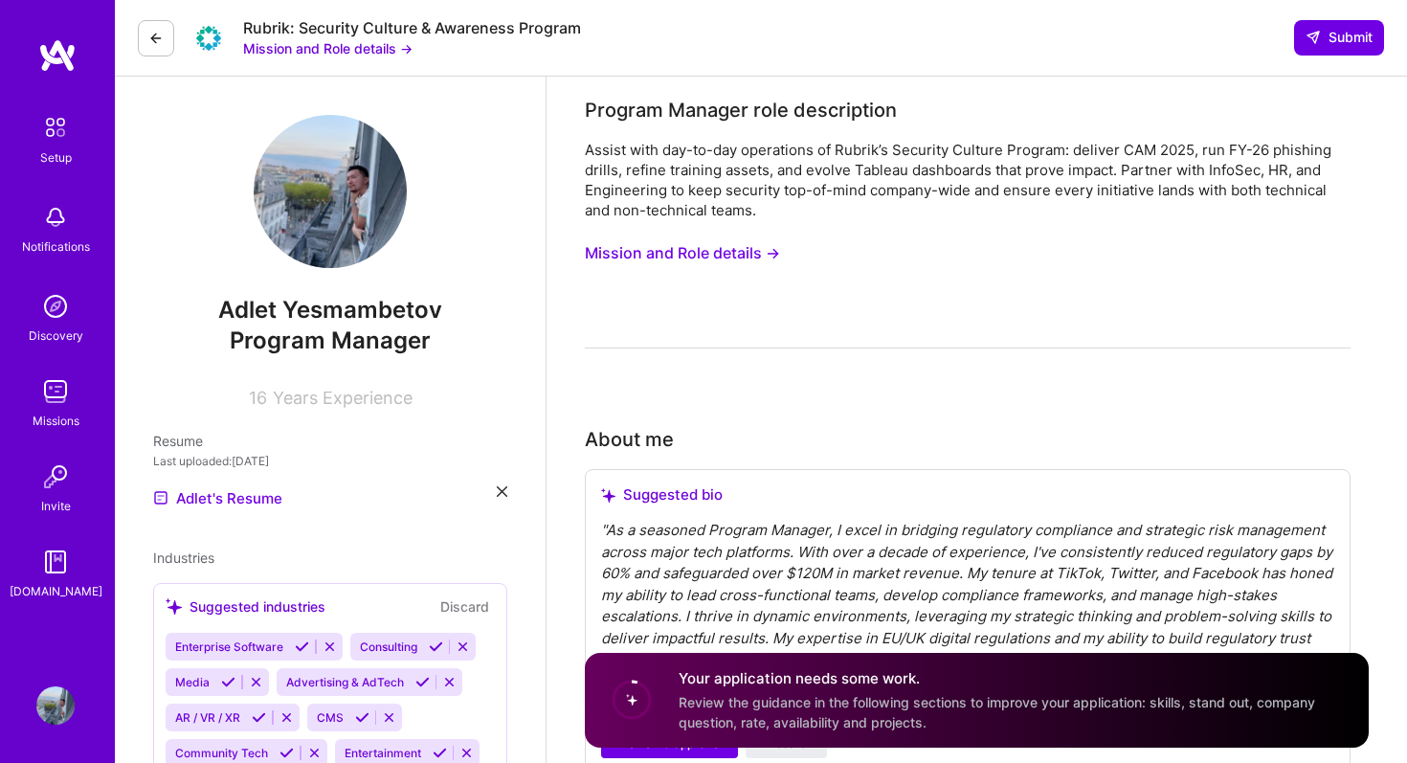
click at [742, 248] on button "Mission and Role details →" at bounding box center [682, 253] width 195 height 35
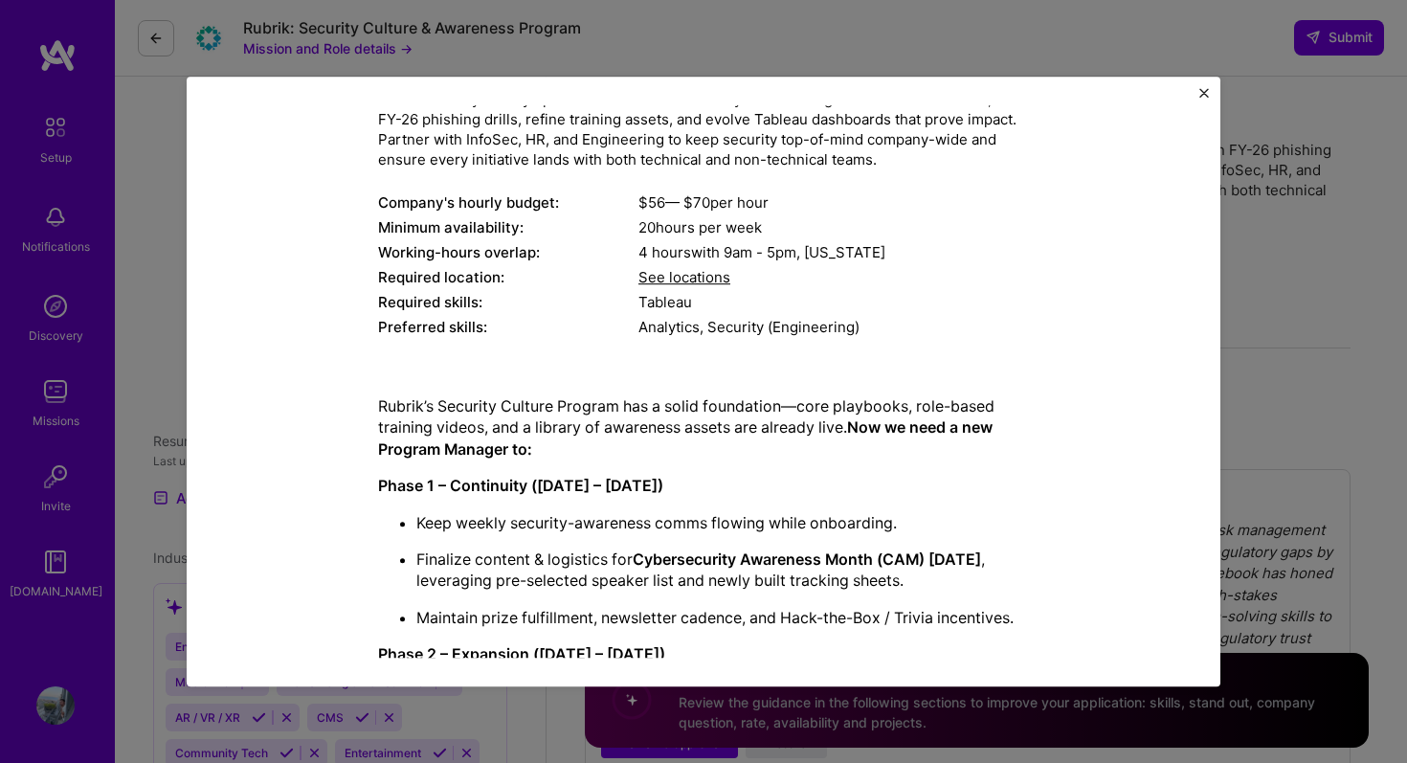
scroll to position [53, 0]
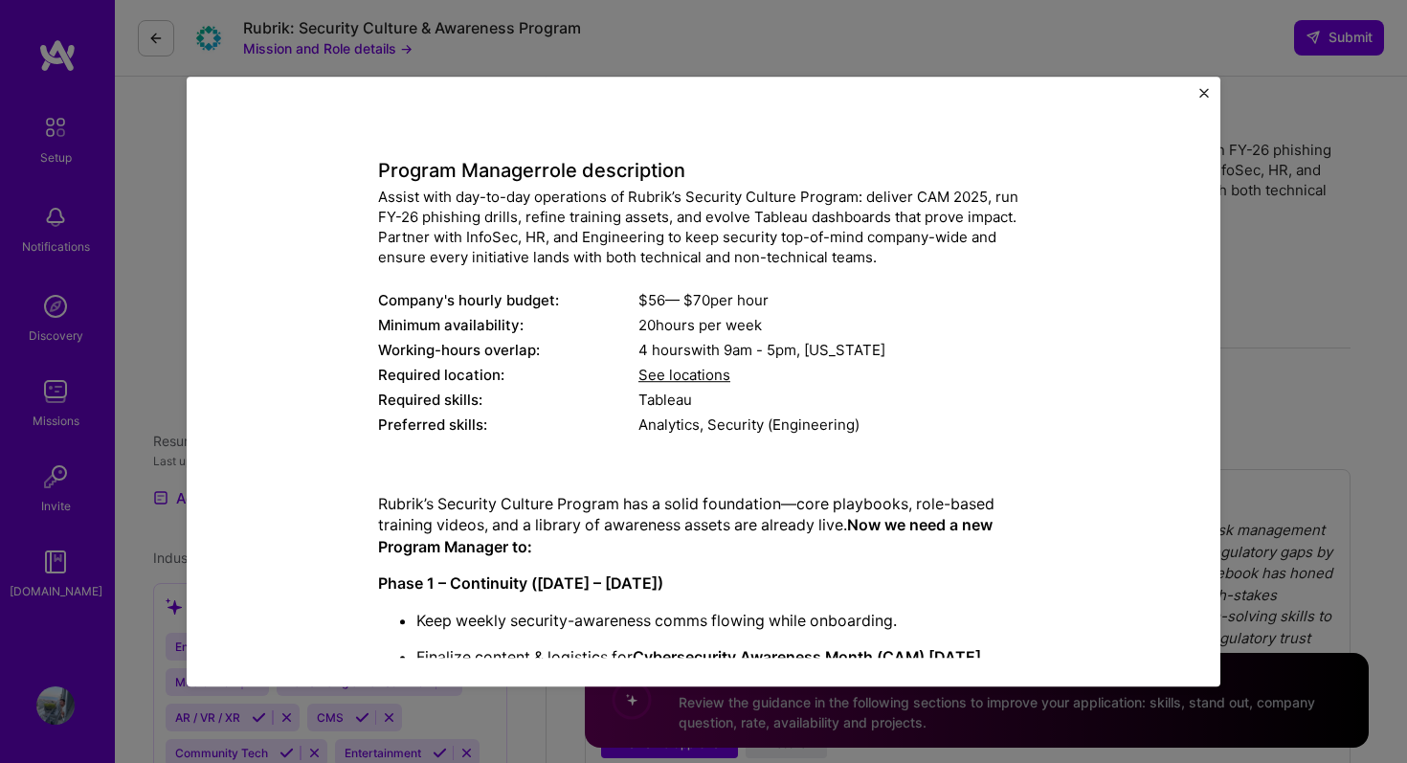
click at [684, 370] on span "See locations" at bounding box center [685, 375] width 92 height 18
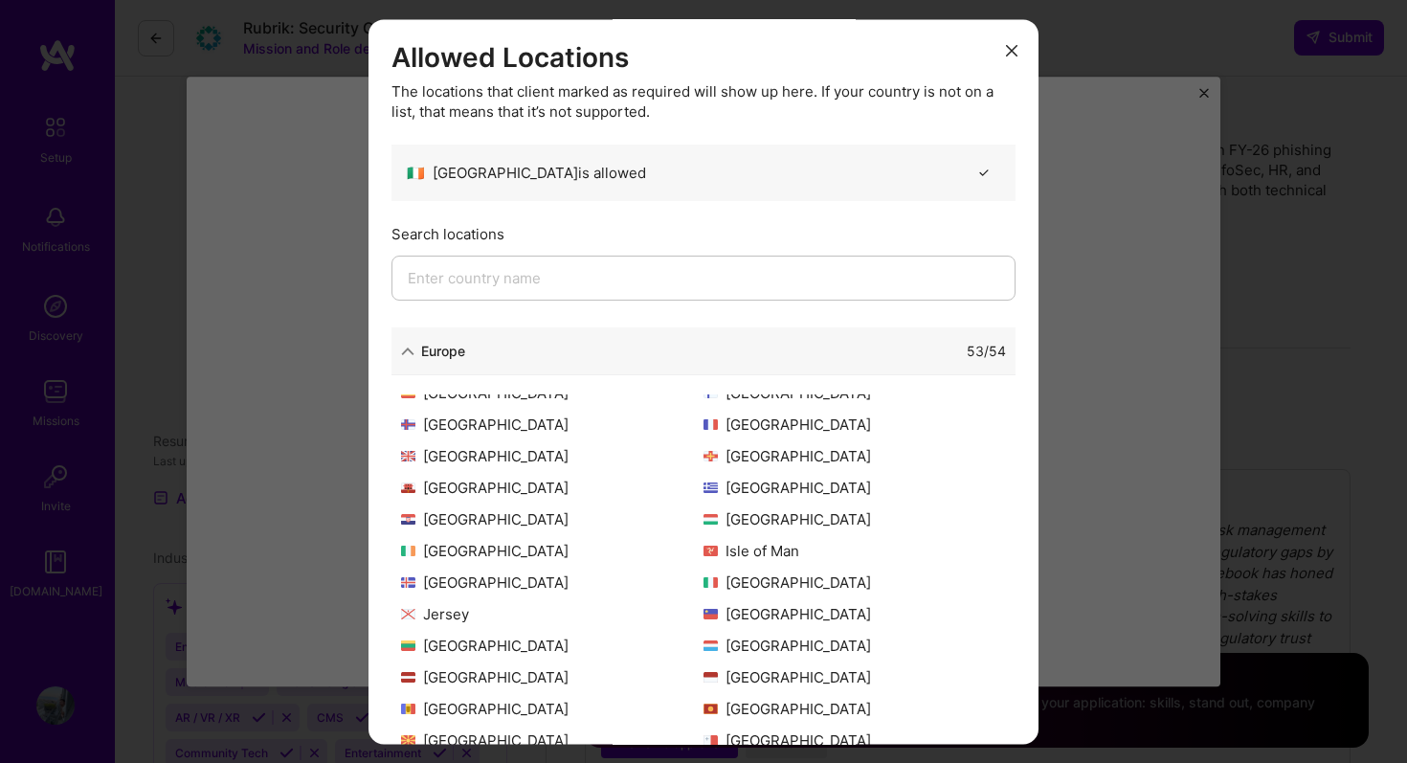
scroll to position [0, 0]
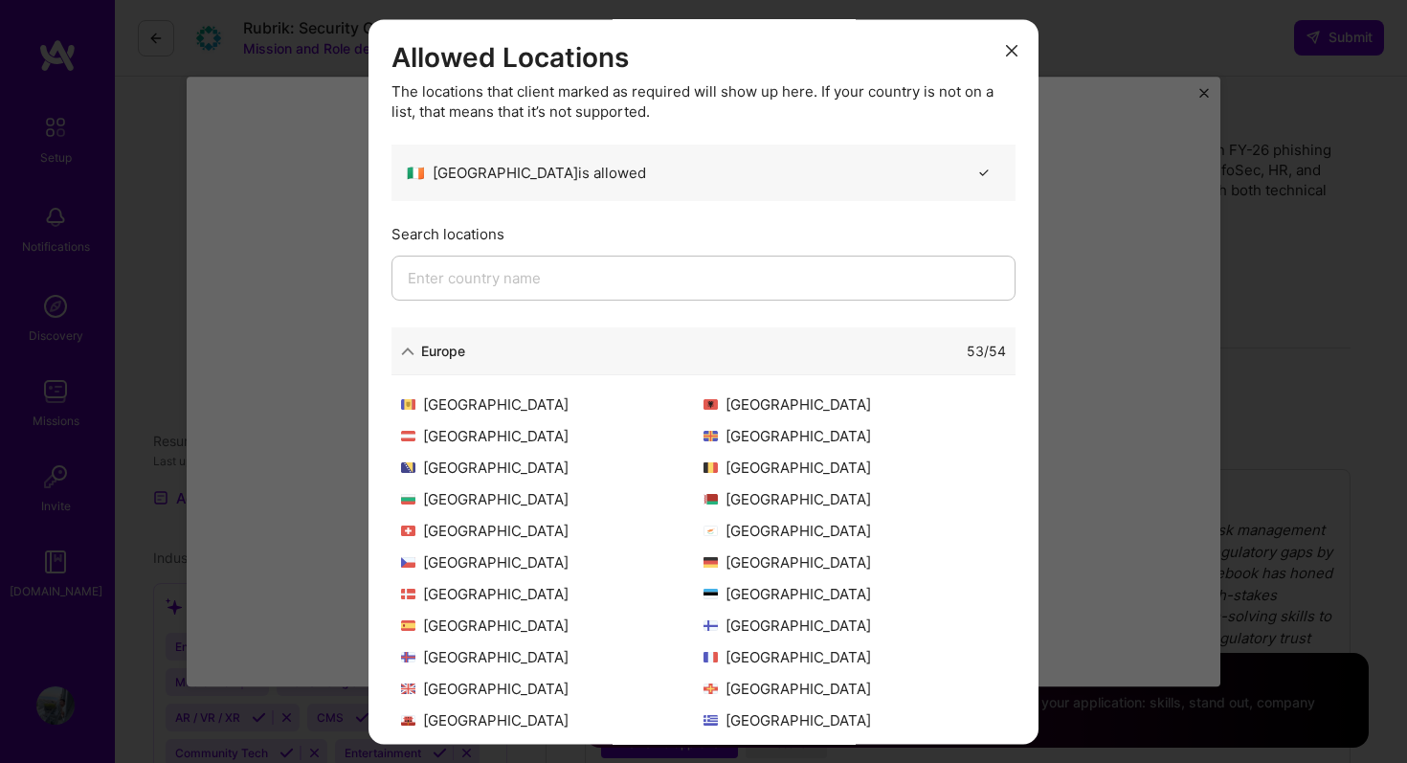
click at [1000, 59] on button "modal" at bounding box center [1011, 50] width 23 height 32
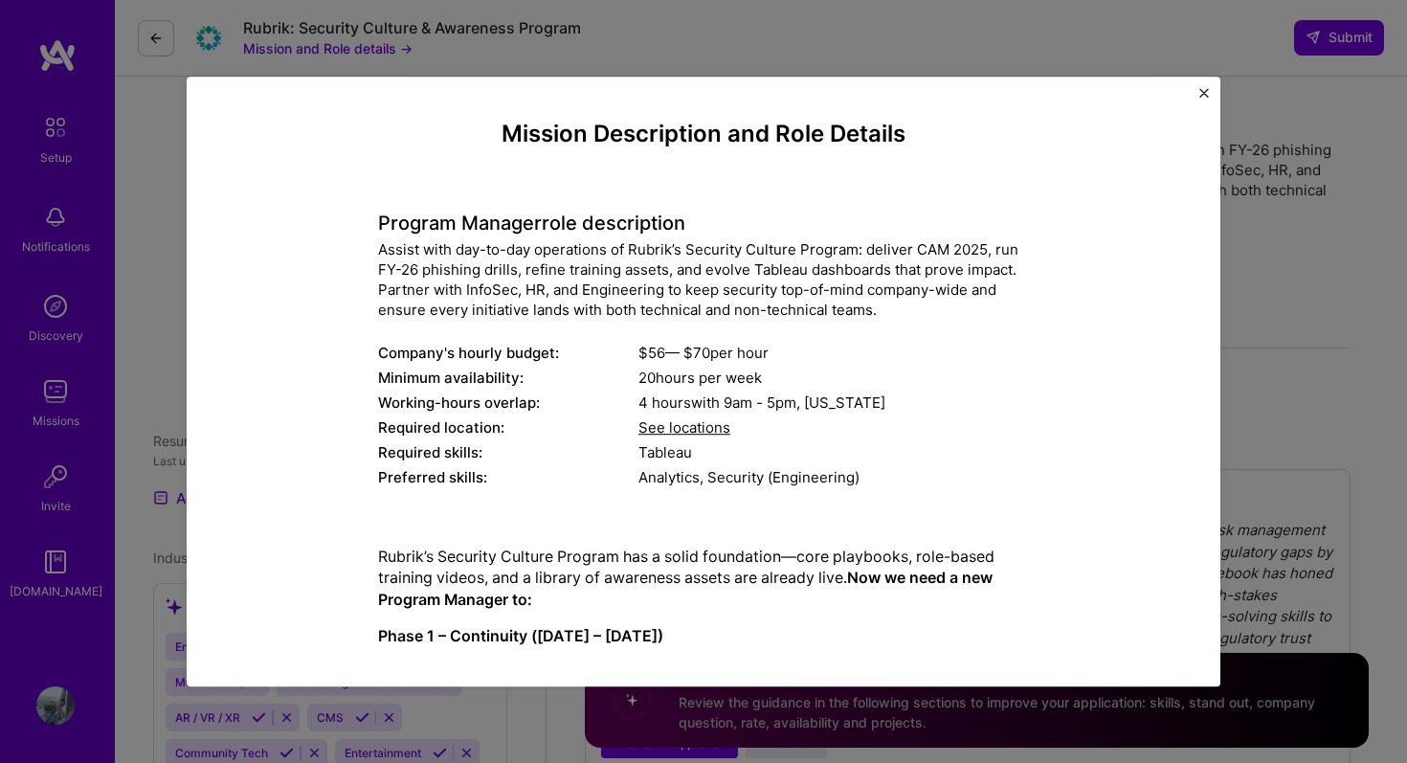
scroll to position [479, 0]
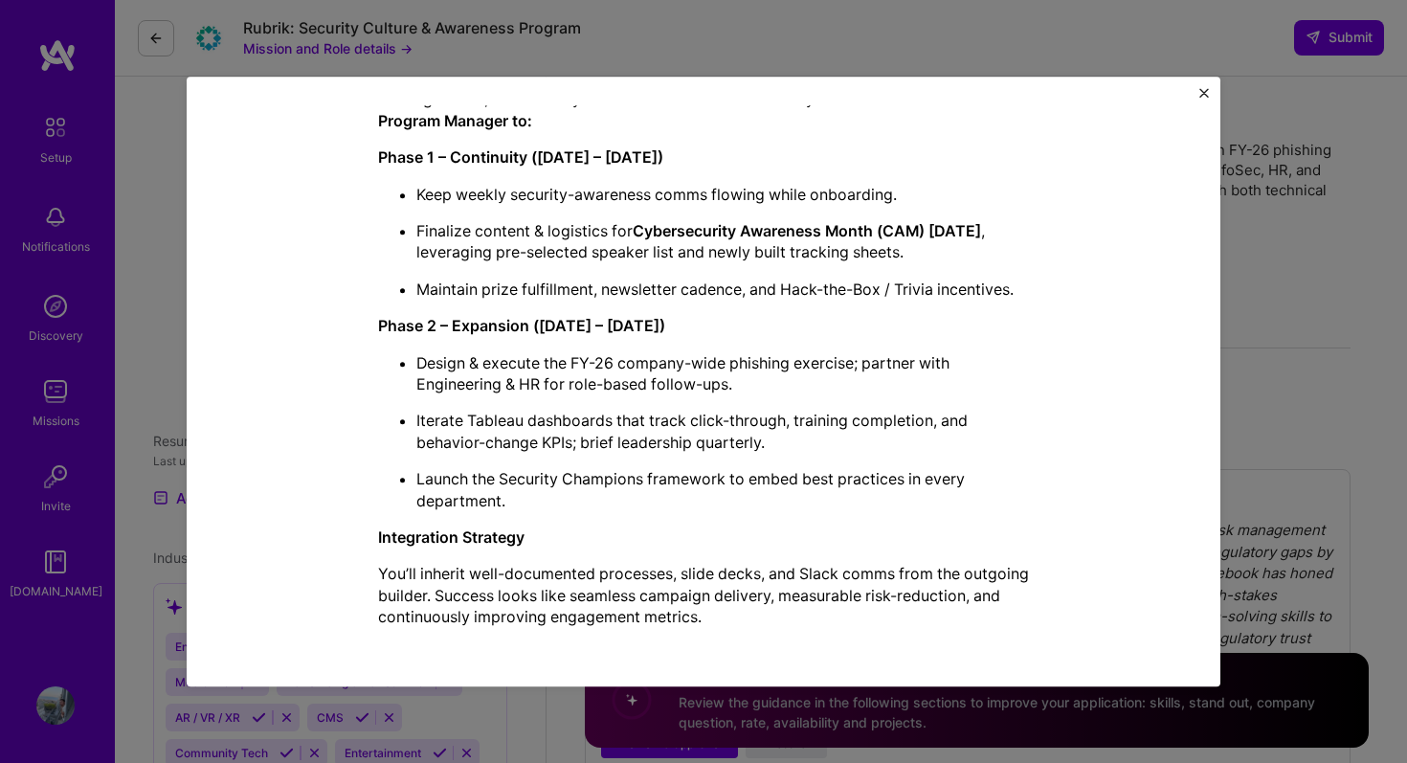
click at [1206, 88] on img "Close" at bounding box center [1205, 93] width 10 height 10
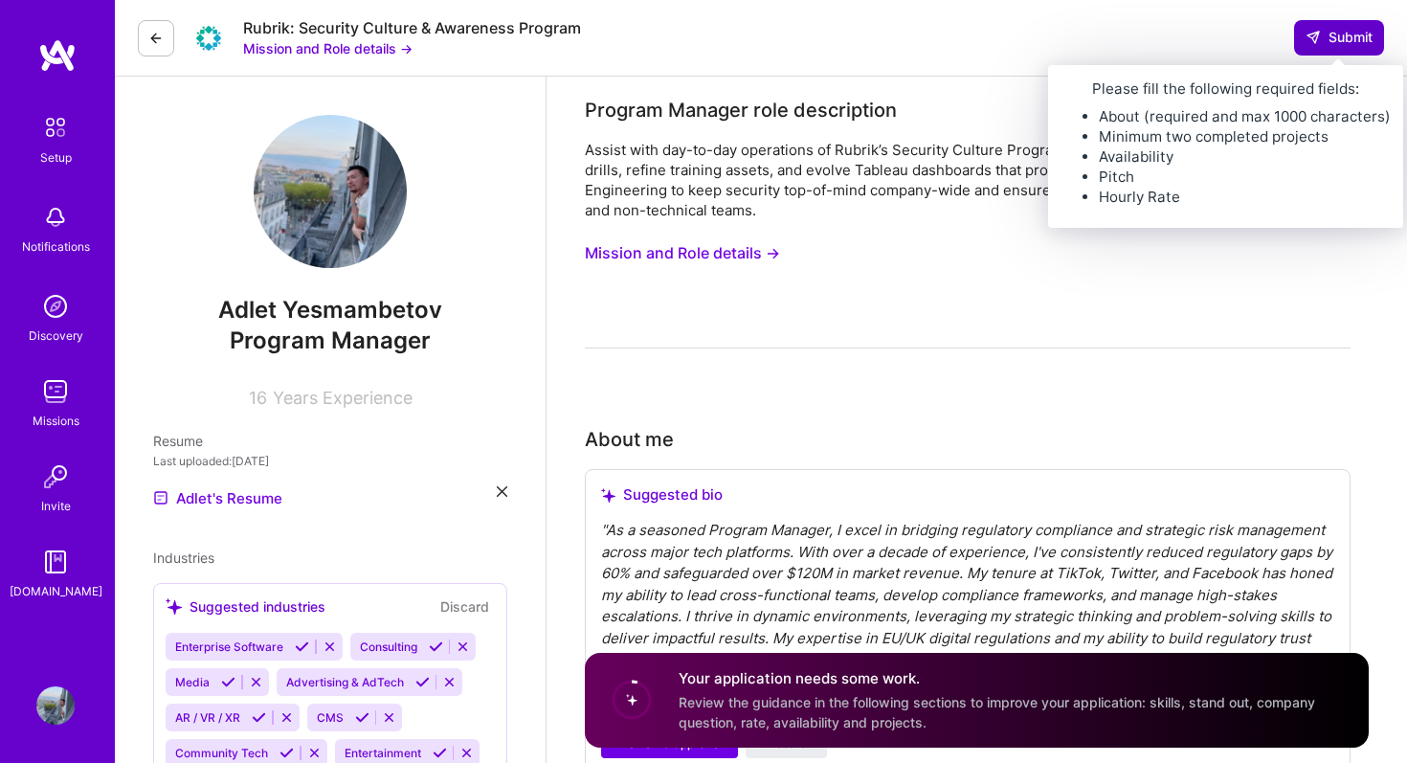
click at [1328, 36] on span "Submit" at bounding box center [1339, 37] width 67 height 19
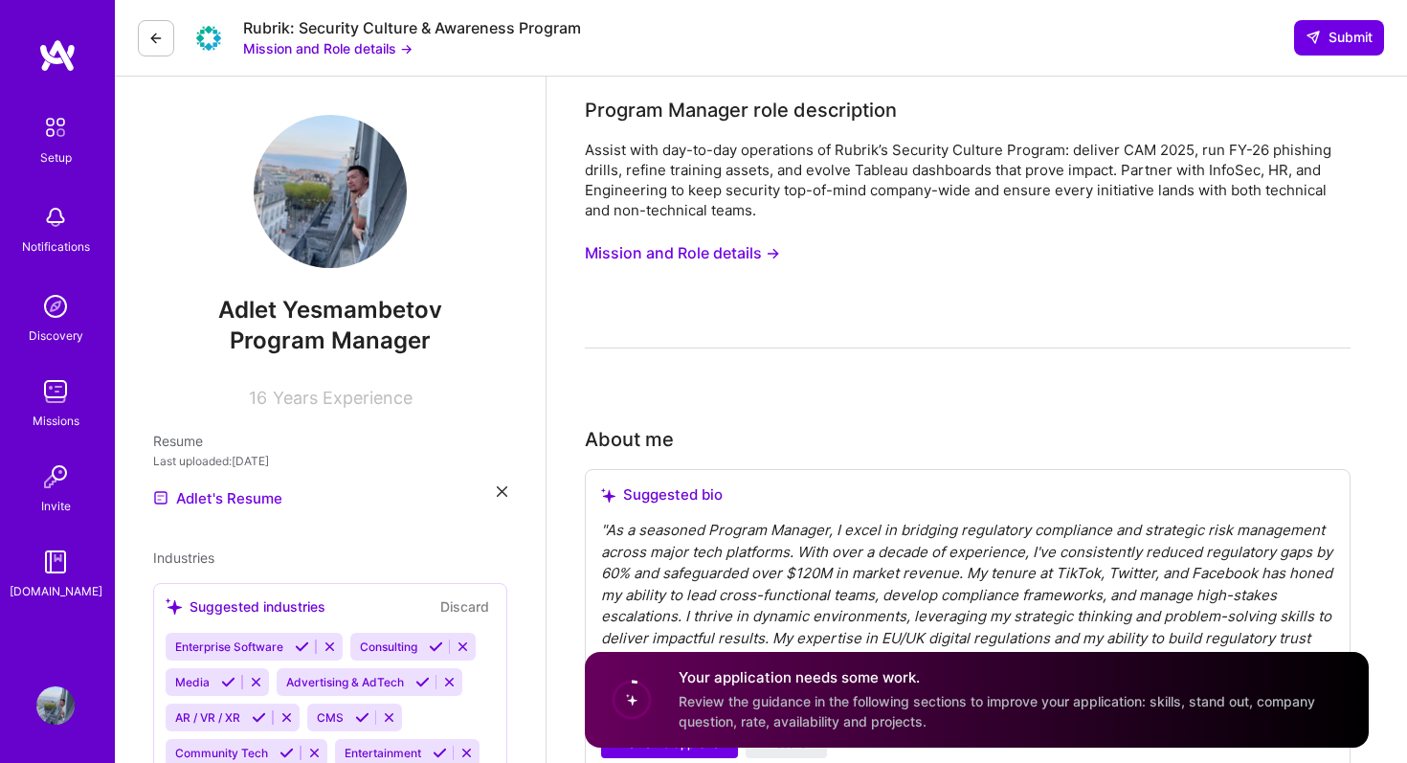
click at [1329, 56] on div "Rubrik: Security Culture & Awareness Program Mission and Role details → Submit" at bounding box center [761, 38] width 1292 height 77
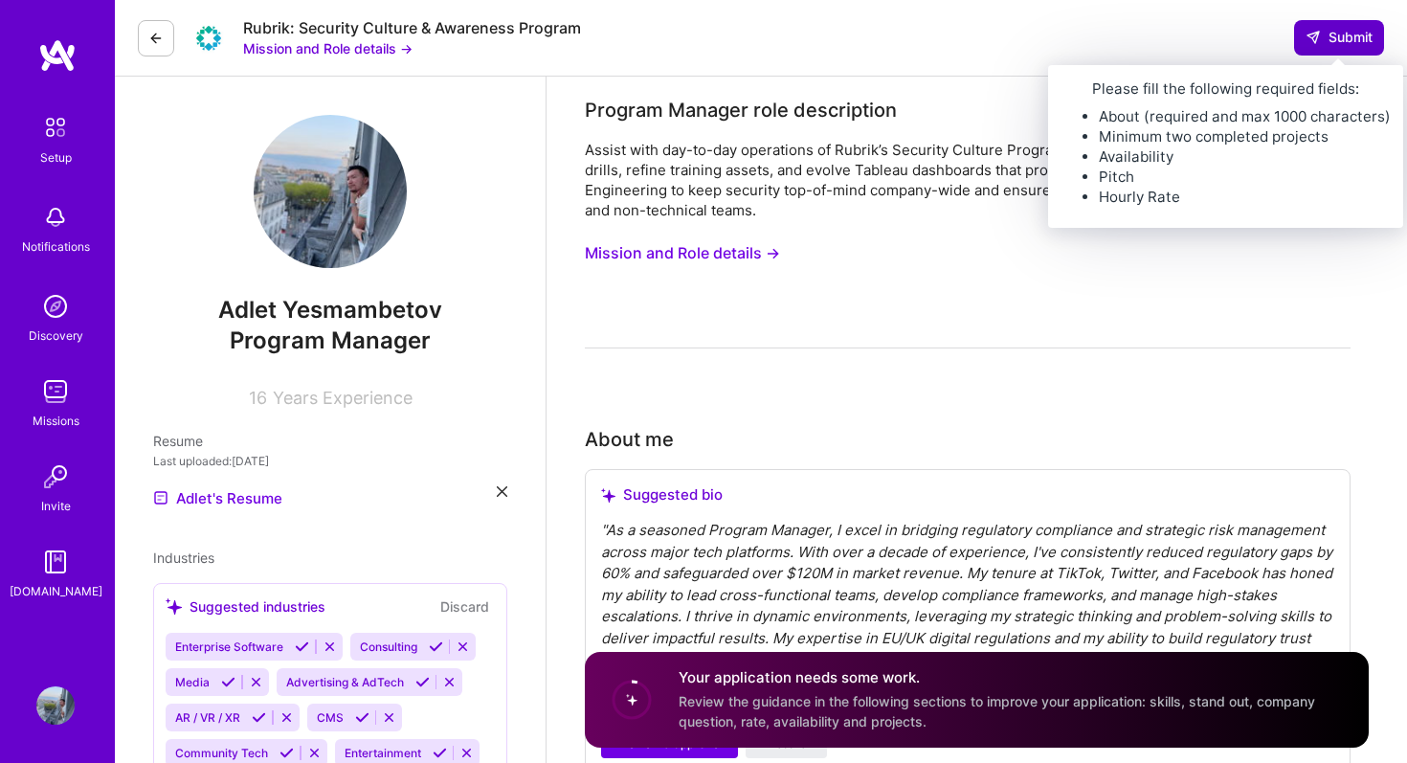
click at [1319, 40] on icon at bounding box center [1313, 37] width 15 height 15
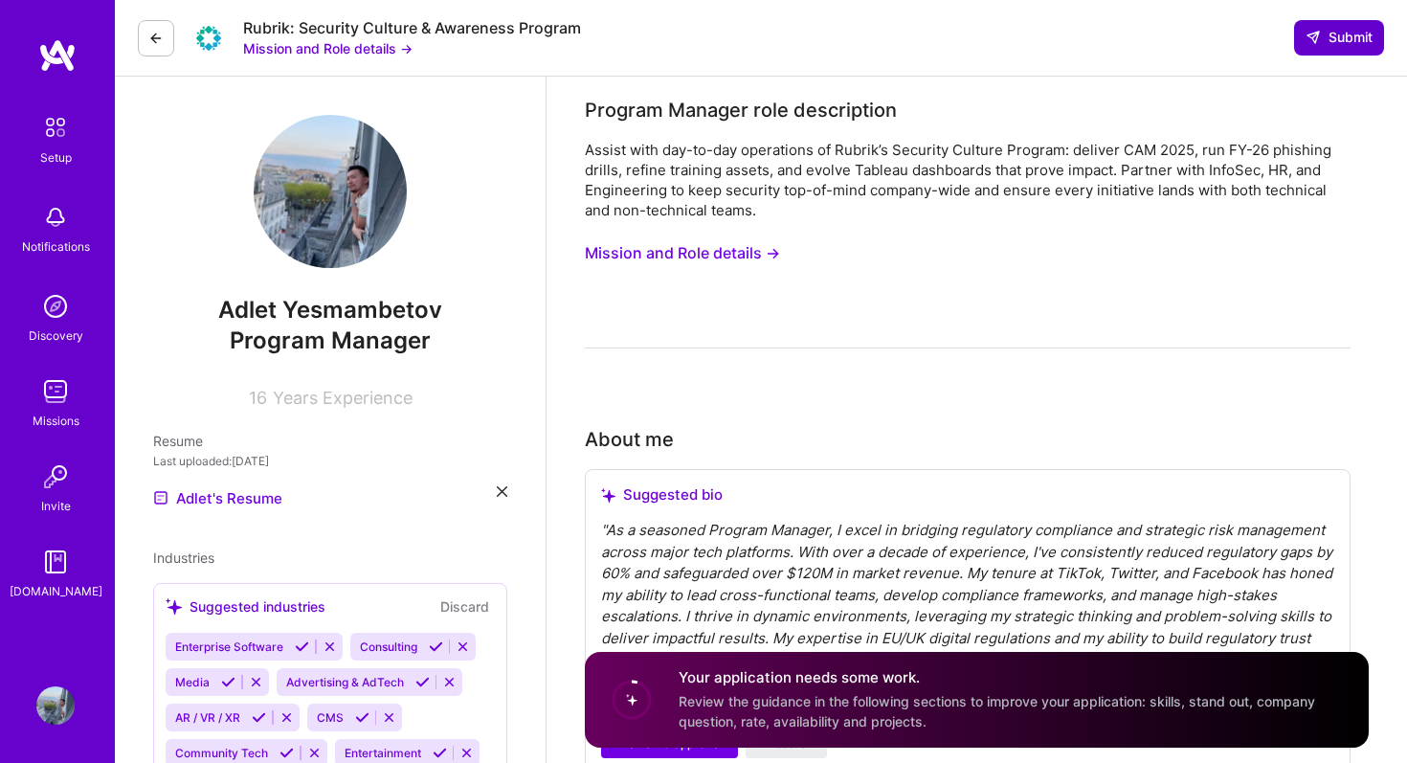
click at [1319, 40] on icon at bounding box center [1313, 37] width 15 height 15
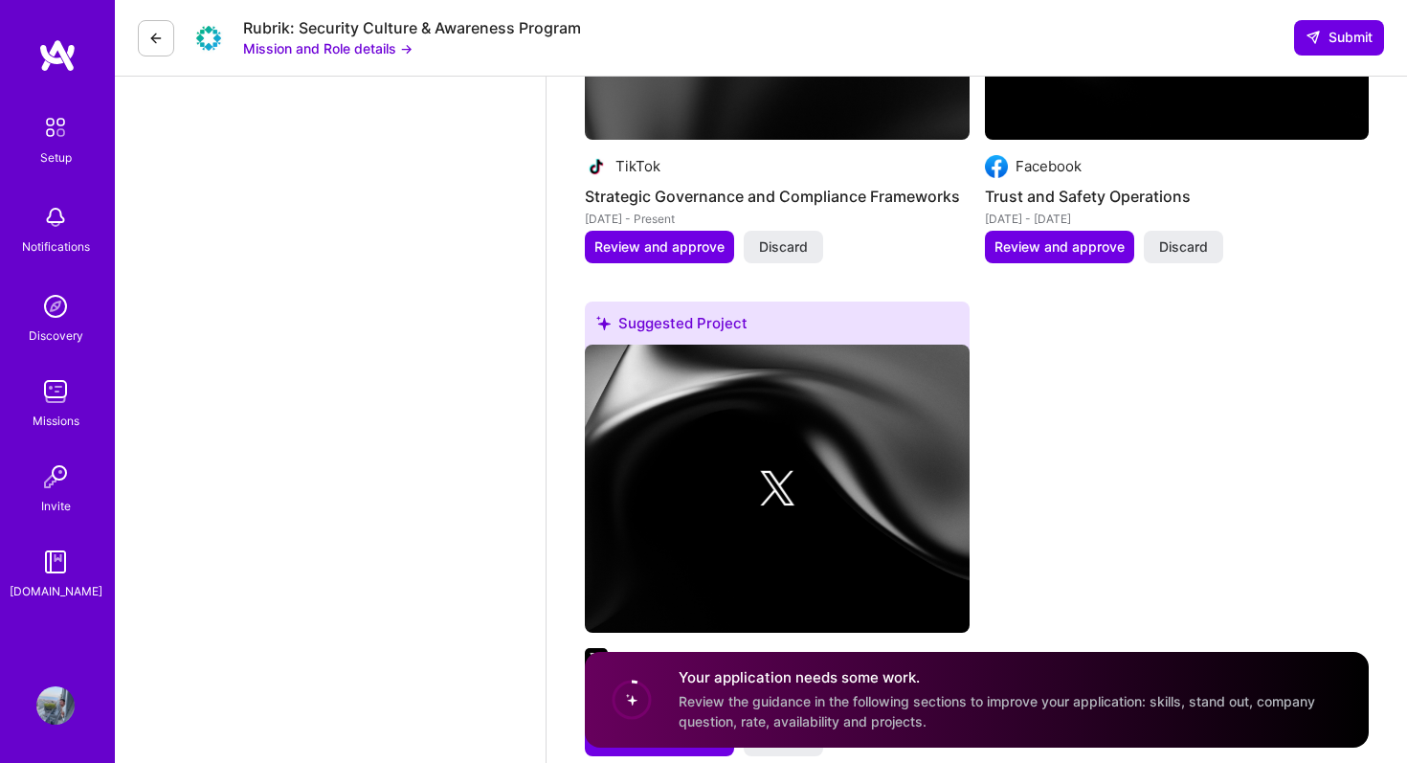
scroll to position [6018, 0]
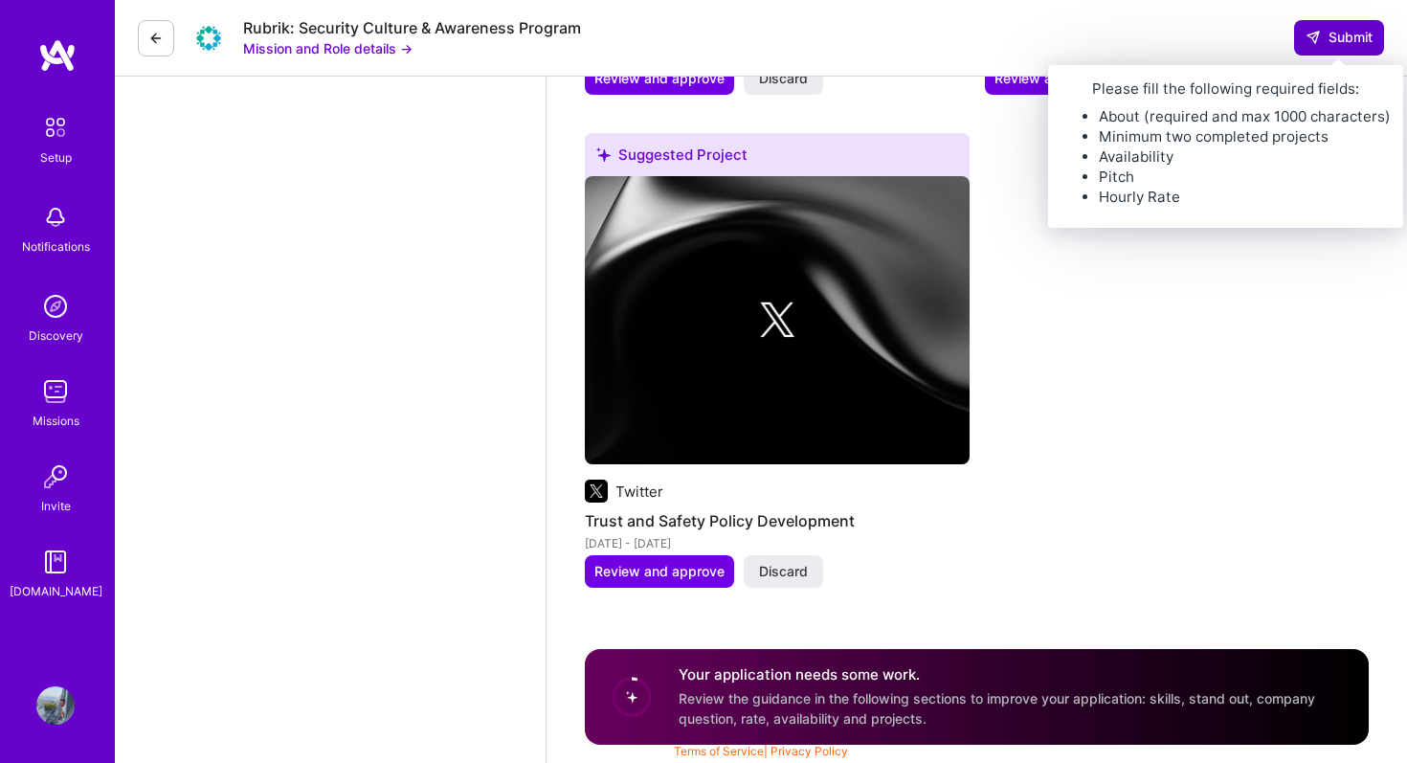
click at [1315, 34] on icon at bounding box center [1313, 37] width 15 height 15
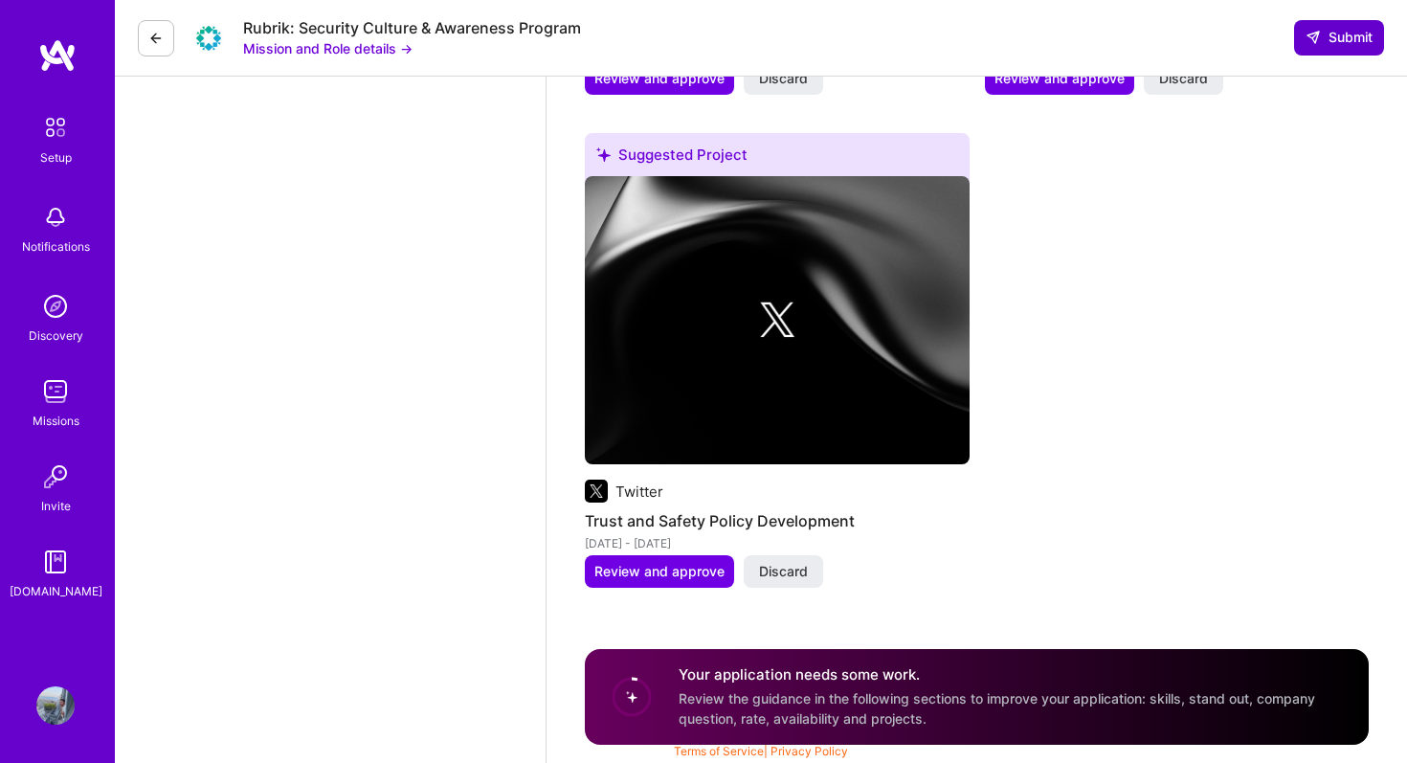
click at [1315, 34] on icon at bounding box center [1313, 37] width 15 height 15
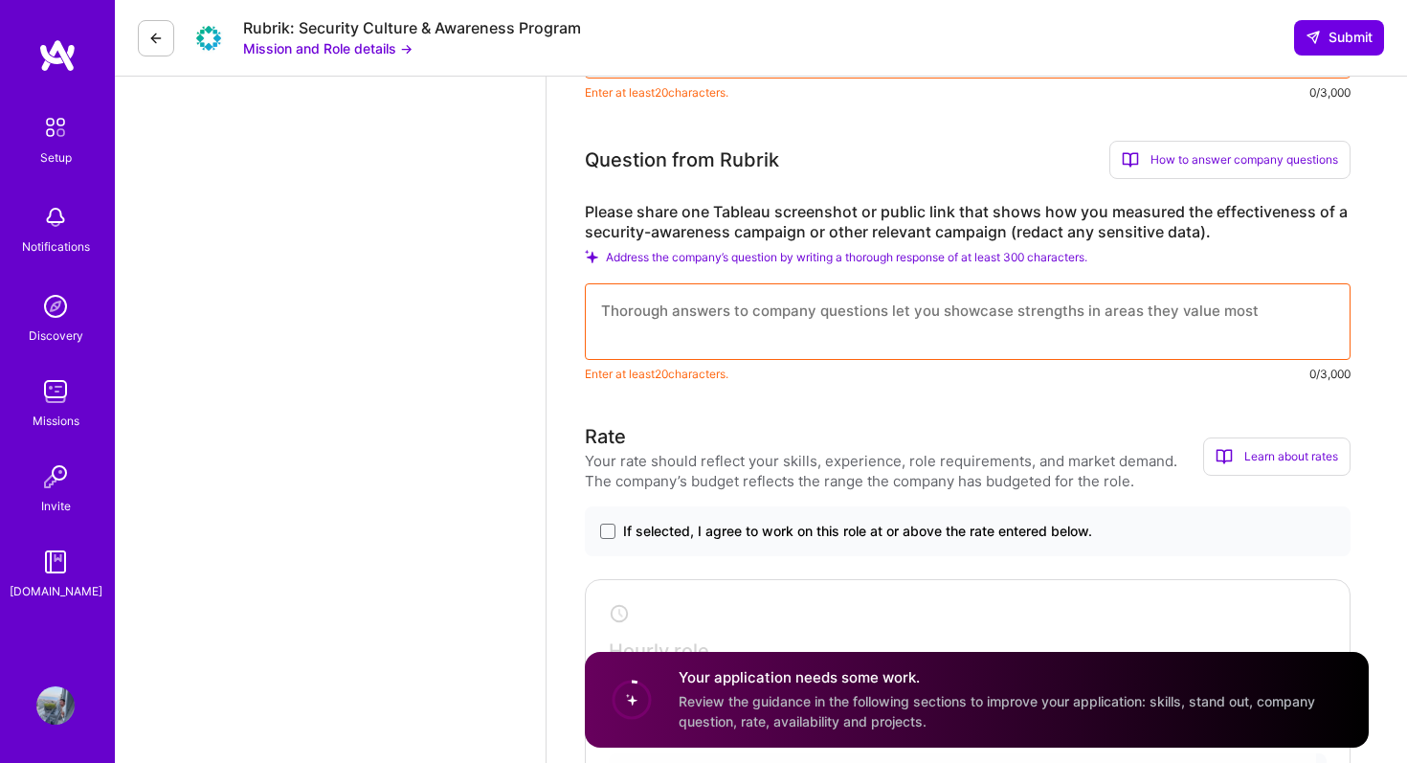
scroll to position [925, 0]
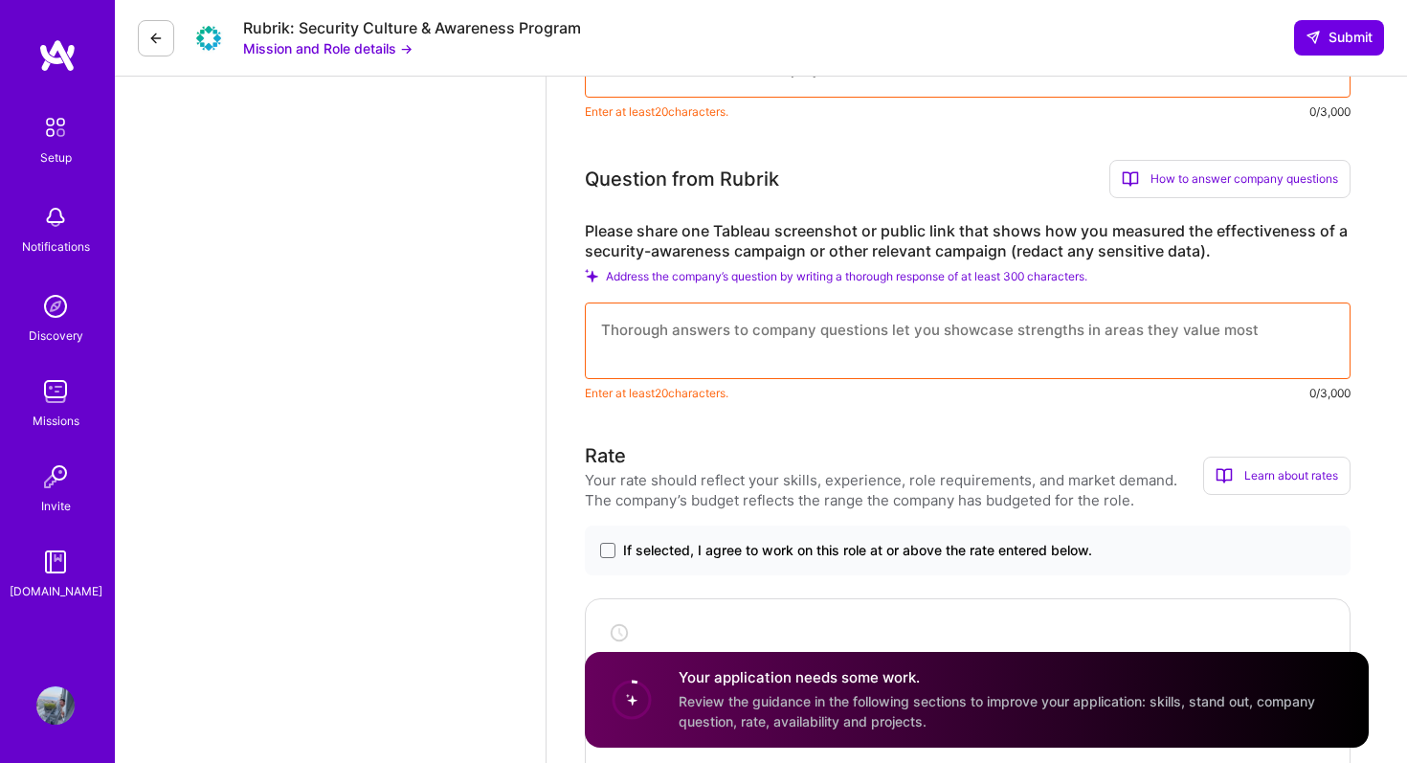
click at [141, 33] on button at bounding box center [156, 38] width 36 height 36
